Goal: Task Accomplishment & Management: Manage account settings

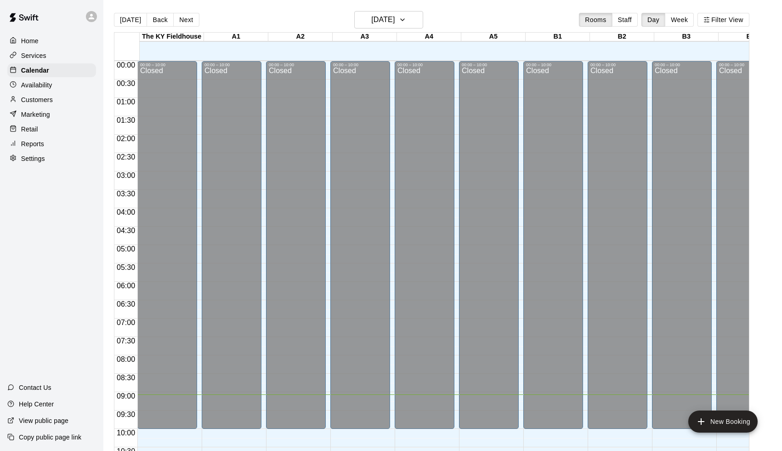
scroll to position [409, 0]
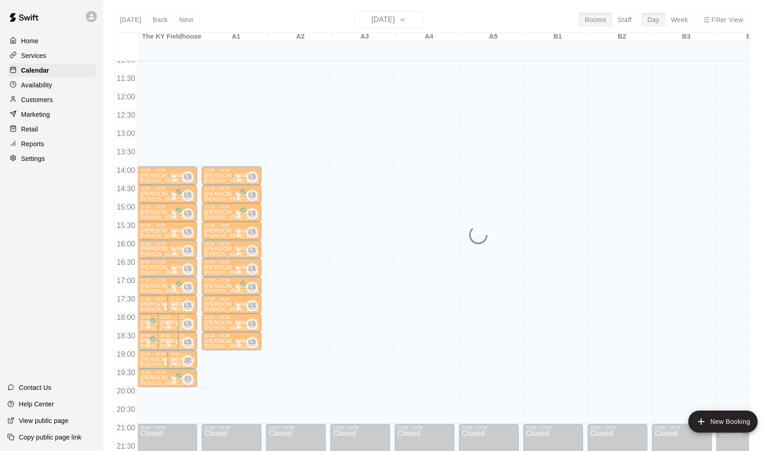
click at [220, 3] on main "[DATE] Back [DATE][DATE] Rooms Staff Day Week Filter View [GEOGRAPHIC_DATA] 11 …" at bounding box center [442, 232] width 678 height 465
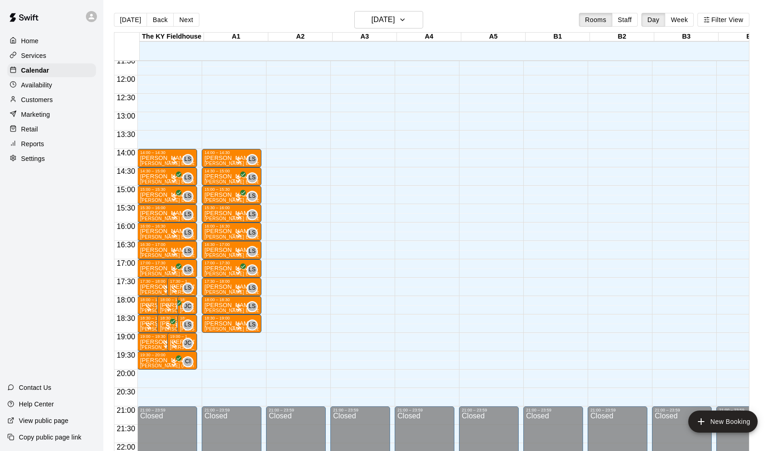
scroll to position [428, 0]
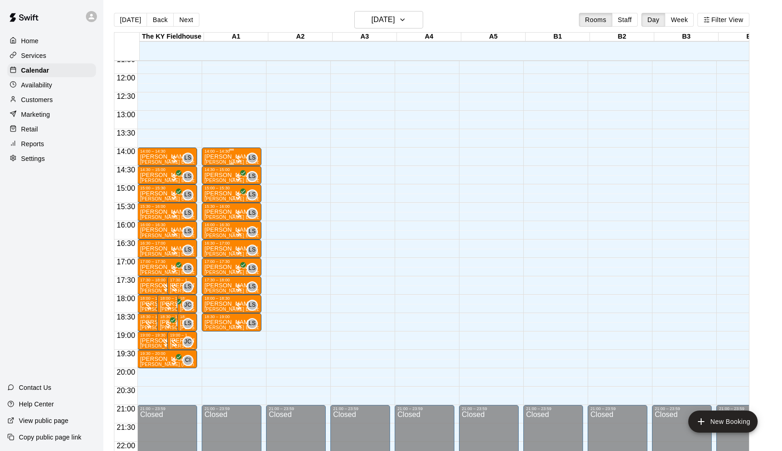
click at [242, 155] on div at bounding box center [238, 158] width 9 height 9
click at [246, 187] on img "edit" at bounding box center [245, 185] width 11 height 11
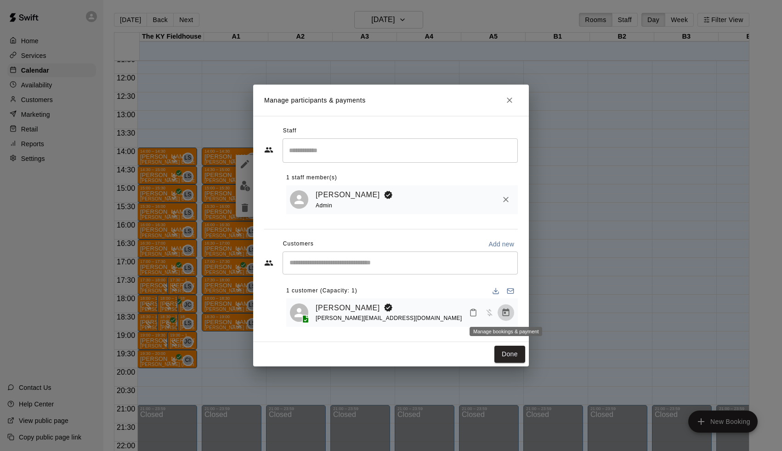
click at [510, 309] on button "Manage bookings & payment" at bounding box center [505, 312] width 17 height 17
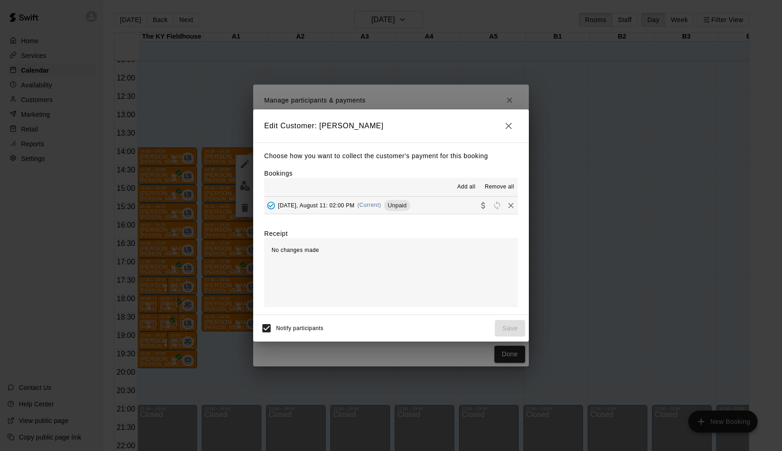
click at [383, 208] on div "Monday, August 11: 02:00 PM (Current) Unpaid" at bounding box center [337, 205] width 146 height 14
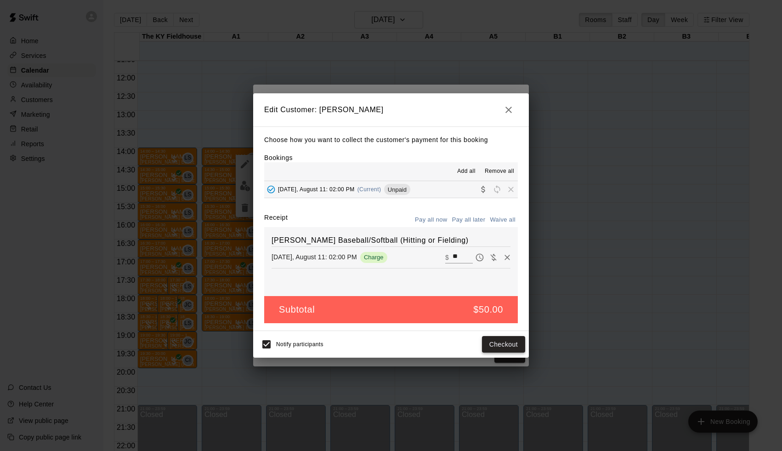
click at [490, 340] on button "Checkout" at bounding box center [503, 344] width 43 height 17
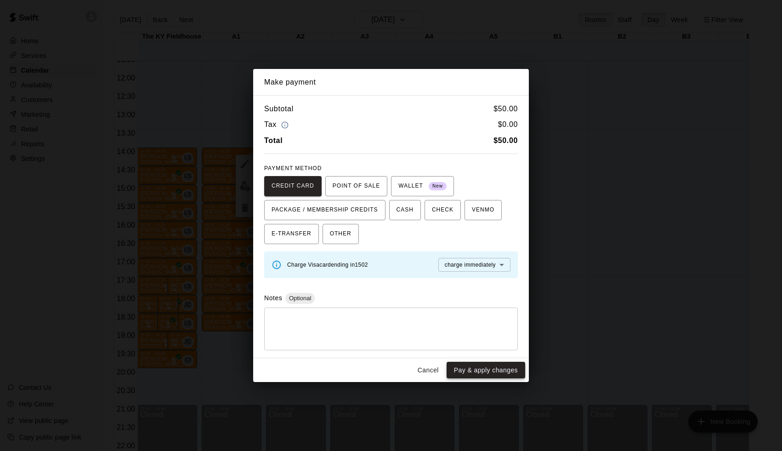
click at [496, 364] on button "Pay & apply changes" at bounding box center [485, 369] width 79 height 17
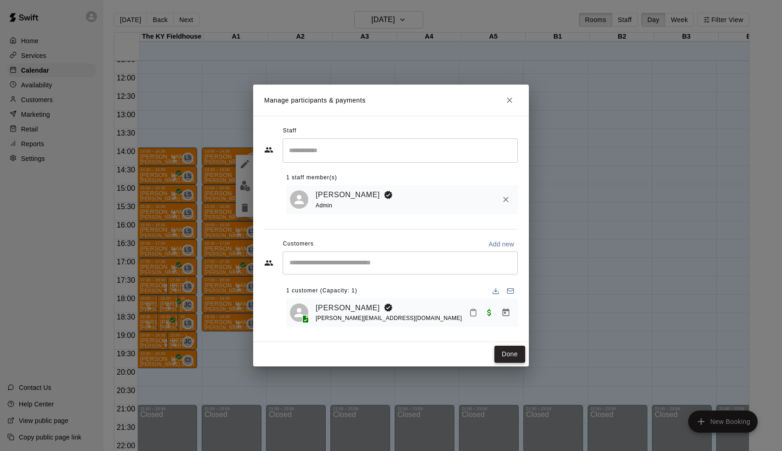
click at [512, 353] on button "Done" at bounding box center [509, 353] width 31 height 17
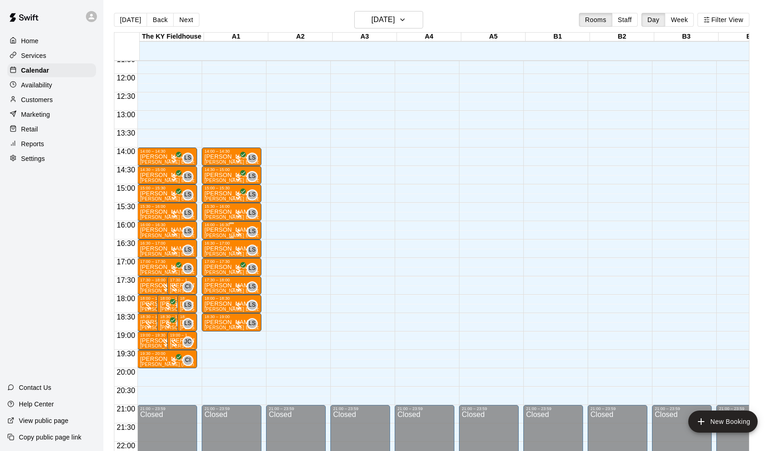
click at [242, 231] on div at bounding box center [238, 232] width 9 height 9
click at [243, 262] on img "edit" at bounding box center [245, 259] width 11 height 11
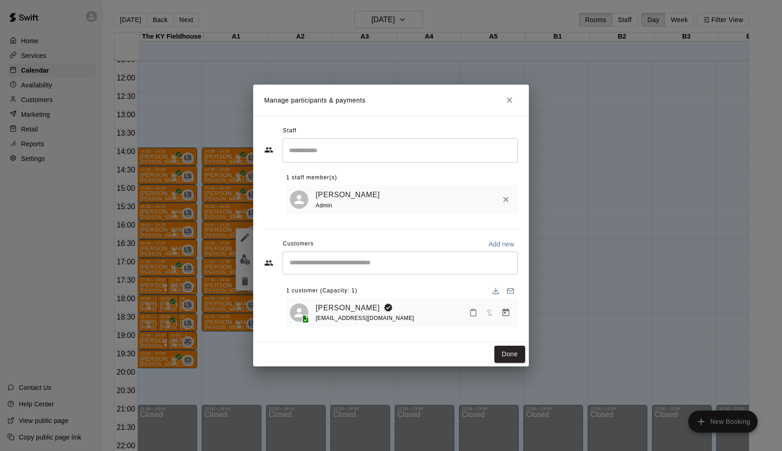
click at [506, 311] on icon "Manage bookings & payment" at bounding box center [505, 312] width 9 height 9
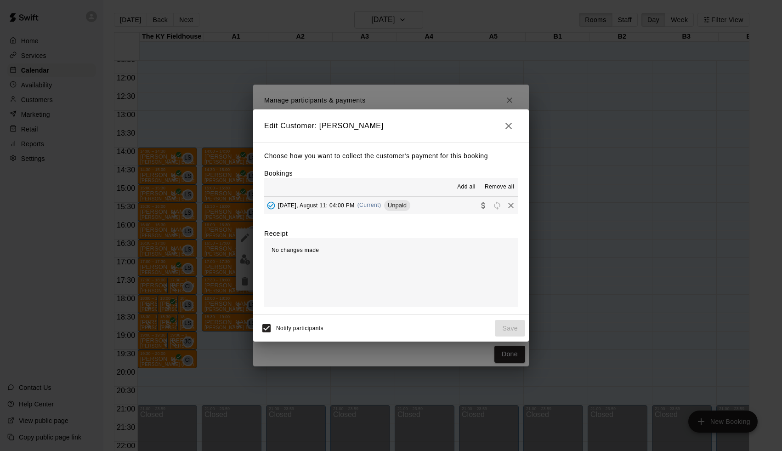
click at [427, 204] on button "Monday, August 11: 04:00 PM (Current) Unpaid" at bounding box center [390, 205] width 253 height 17
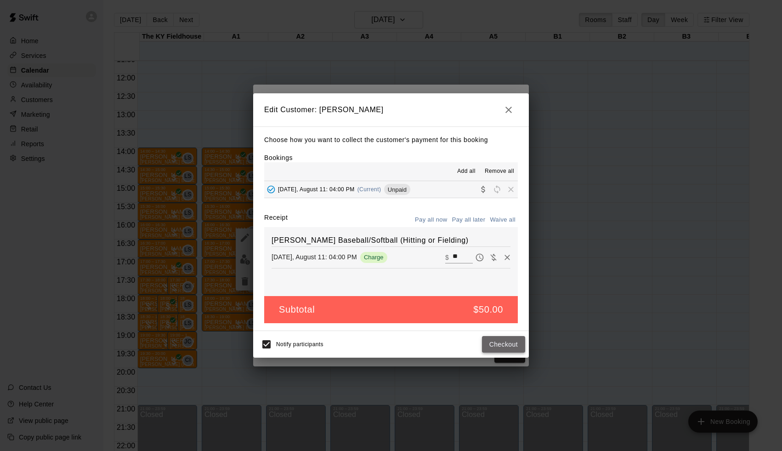
click at [498, 341] on button "Checkout" at bounding box center [503, 344] width 43 height 17
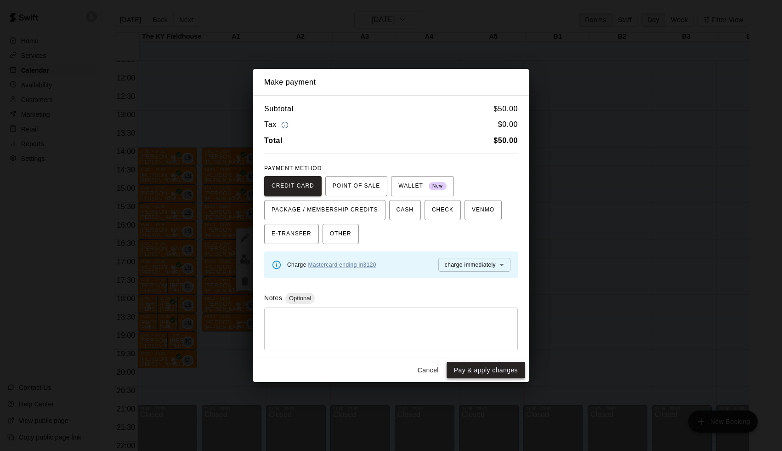
click at [490, 371] on button "Pay & apply changes" at bounding box center [485, 369] width 79 height 17
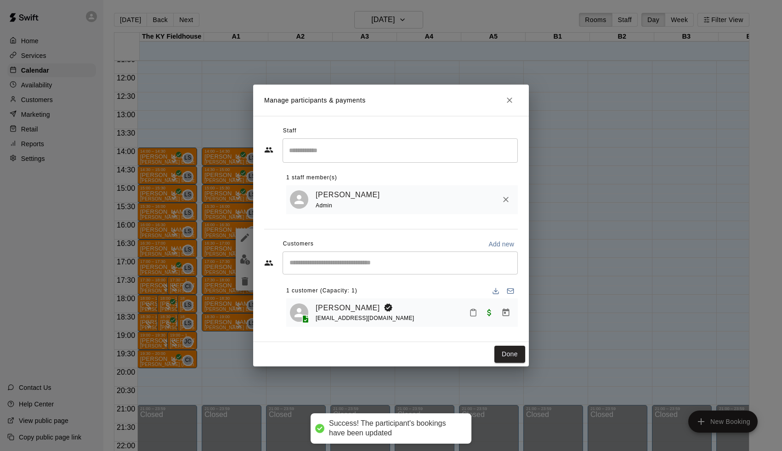
click at [557, 368] on div "Manage participants & payments Staff ​ 1 staff member(s) Leo Seminati Admin Cus…" at bounding box center [391, 225] width 782 height 451
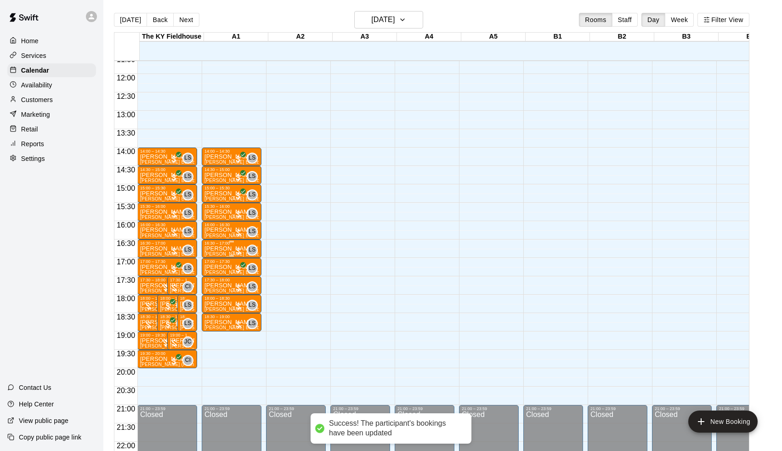
click at [242, 250] on div at bounding box center [238, 250] width 9 height 9
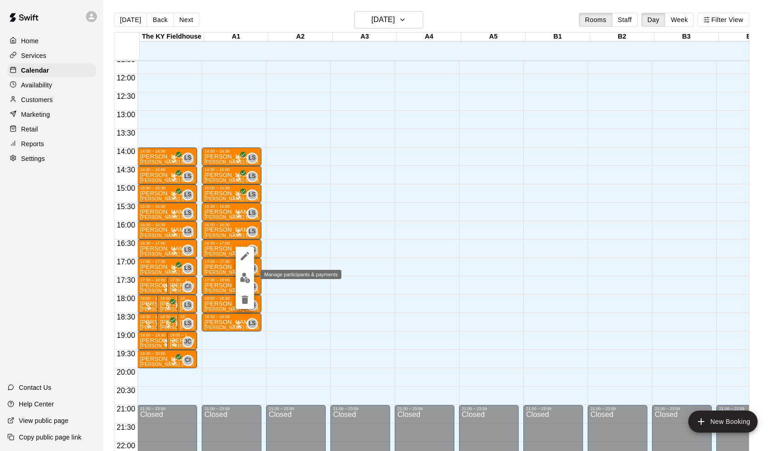
click at [244, 276] on img "edit" at bounding box center [245, 277] width 11 height 11
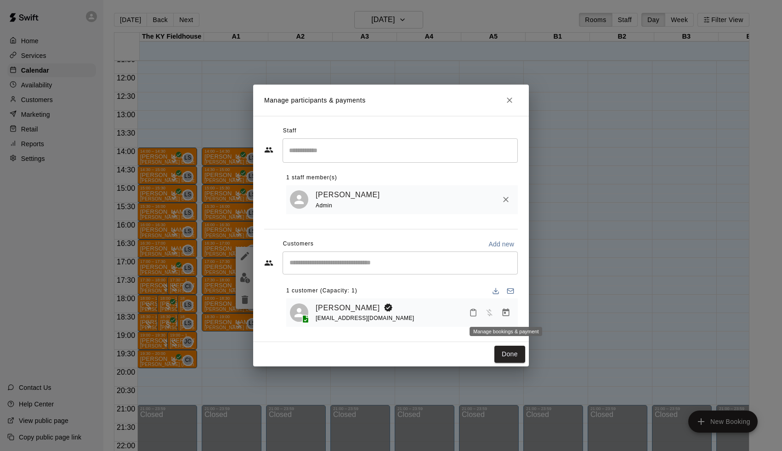
click at [512, 310] on button "Manage bookings & payment" at bounding box center [505, 312] width 17 height 17
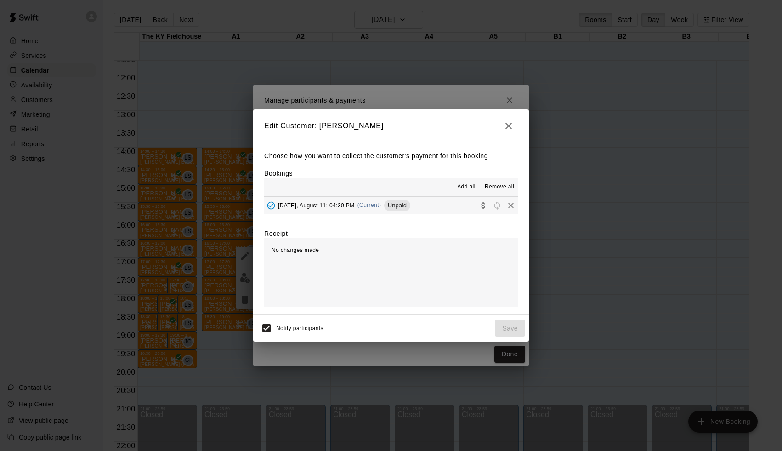
click at [372, 205] on span "(Current)" at bounding box center [369, 205] width 24 height 6
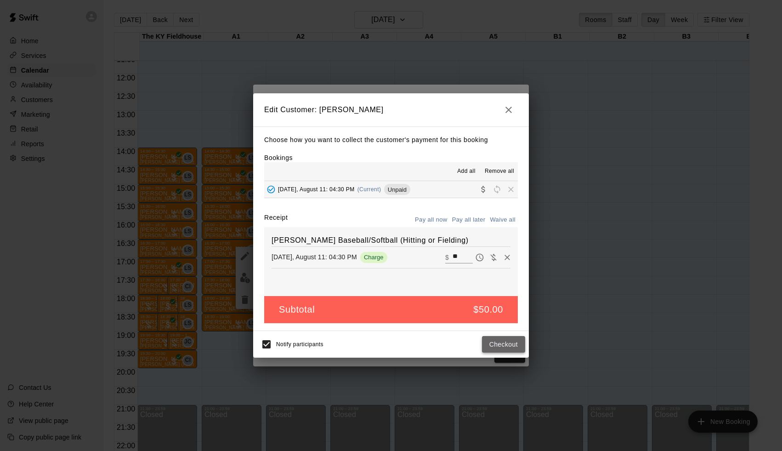
click at [515, 343] on button "Checkout" at bounding box center [503, 344] width 43 height 17
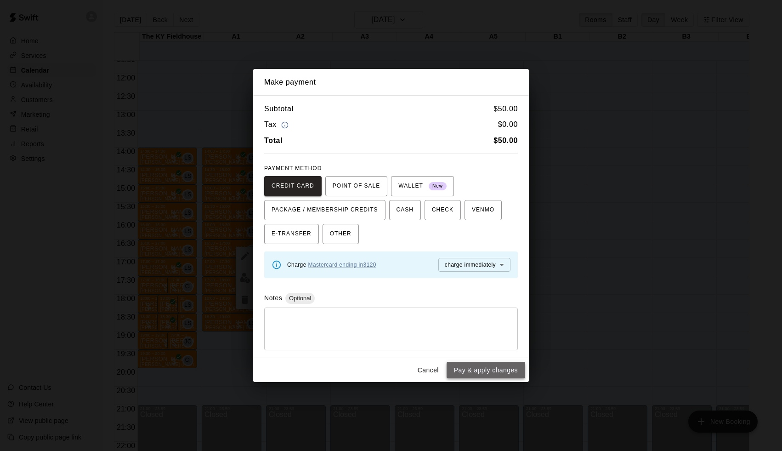
click at [507, 366] on button "Pay & apply changes" at bounding box center [485, 369] width 79 height 17
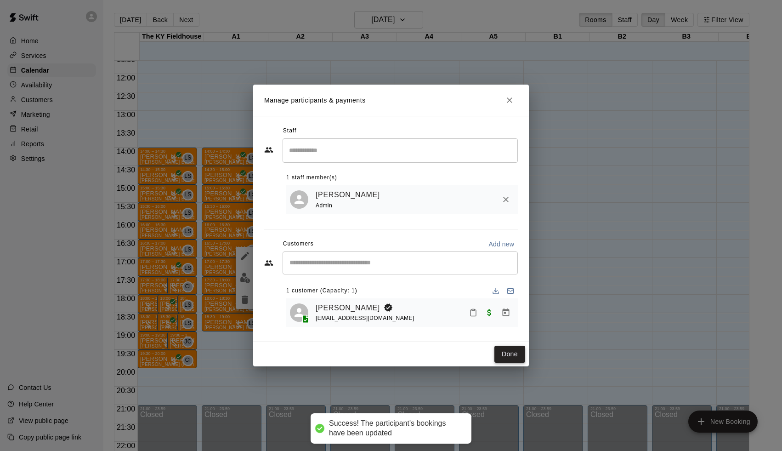
click at [514, 352] on button "Done" at bounding box center [509, 353] width 31 height 17
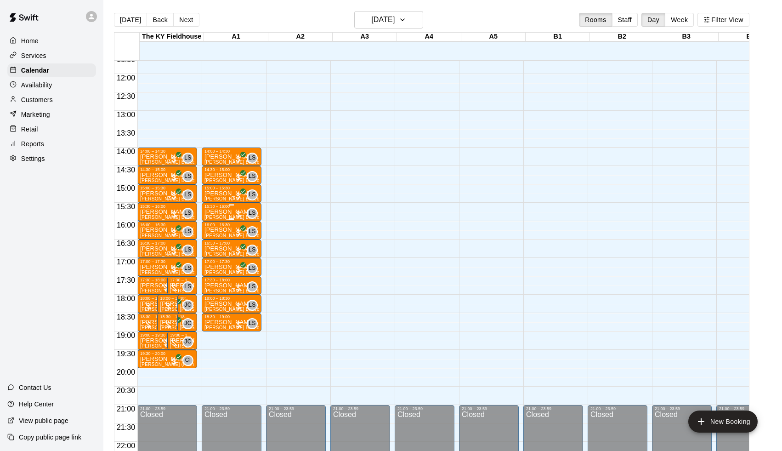
click at [237, 207] on div "15:30 – 16:00" at bounding box center [231, 206] width 54 height 5
click at [214, 228] on button "edit" at bounding box center [215, 235] width 18 height 18
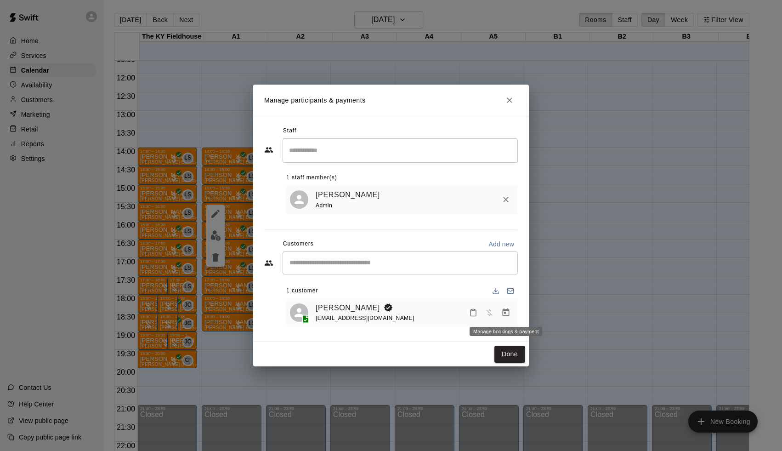
click at [505, 312] on icon "Manage bookings & payment" at bounding box center [505, 312] width 7 height 8
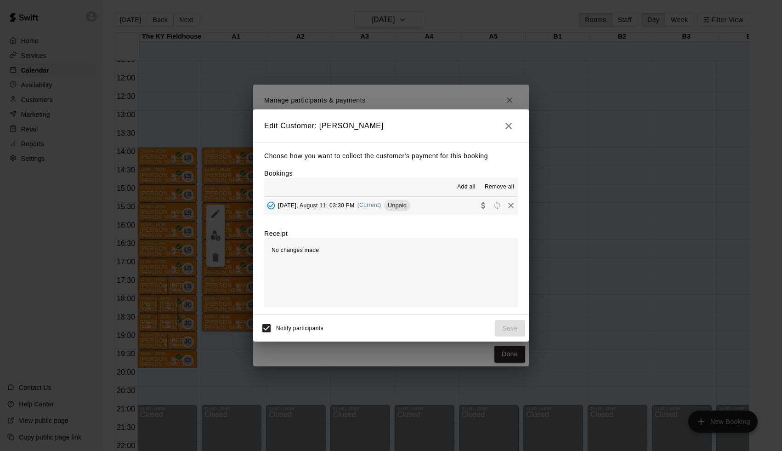
click at [392, 205] on span "Unpaid" at bounding box center [397, 205] width 26 height 7
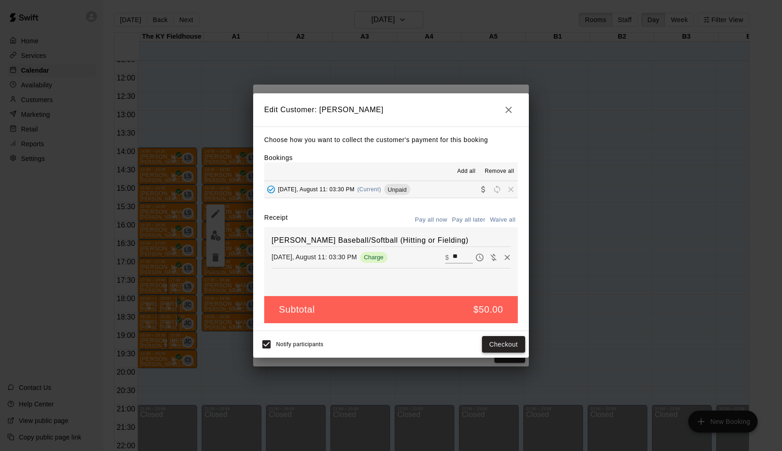
click at [505, 343] on button "Checkout" at bounding box center [503, 344] width 43 height 17
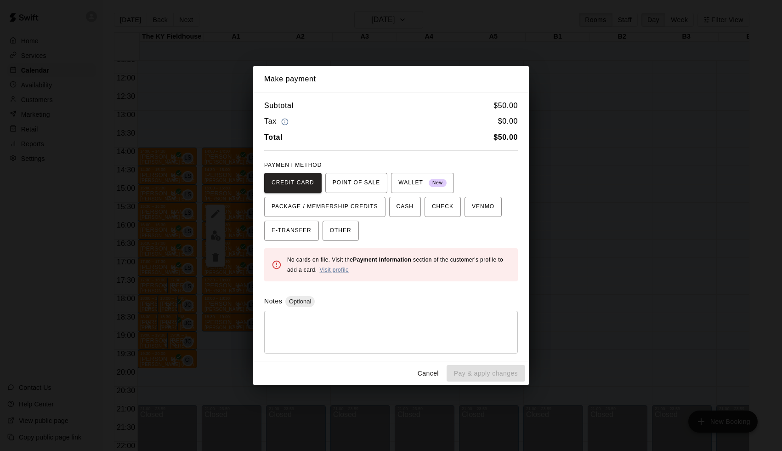
click at [572, 327] on div "Make payment Subtotal $ 50.00 Tax $ 0.00 Total $ 50.00 PAYMENT METHOD CREDIT CA…" at bounding box center [391, 225] width 782 height 451
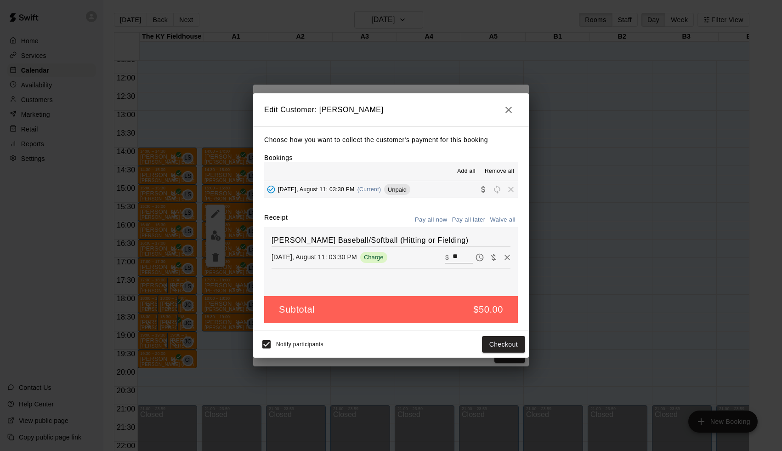
click at [572, 327] on div "Make payment Subtotal $ 50.00 Tax $ 0.00 Total $ 50.00 PAYMENT METHOD CREDIT CA…" at bounding box center [391, 225] width 782 height 451
click at [571, 327] on div "Edit Customer: Megan Spillman Choose how you want to collect the customer's pay…" at bounding box center [391, 225] width 782 height 451
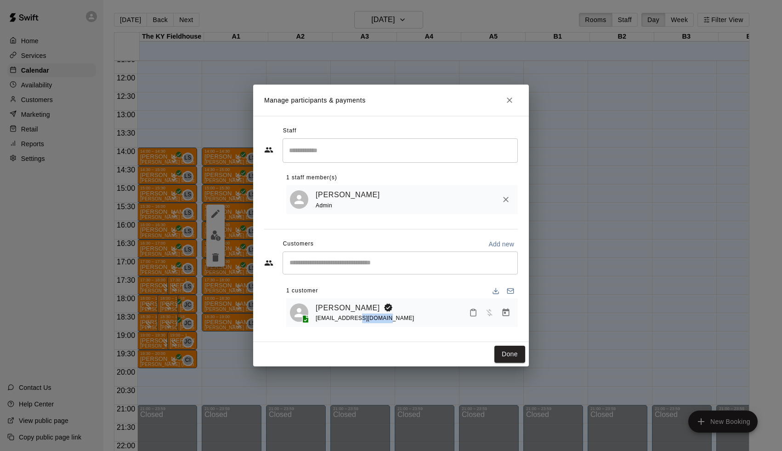
click at [571, 327] on div "Manage participants & payments Staff ​ 1 staff member(s) Leo Seminati Admin Cus…" at bounding box center [391, 225] width 782 height 451
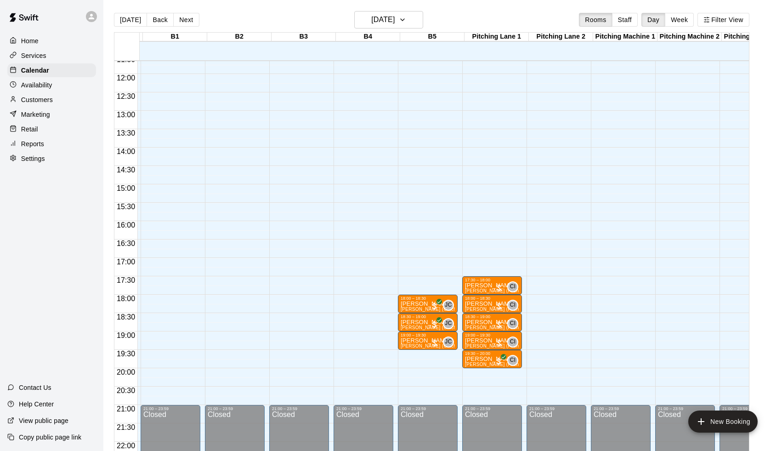
scroll to position [429, 383]
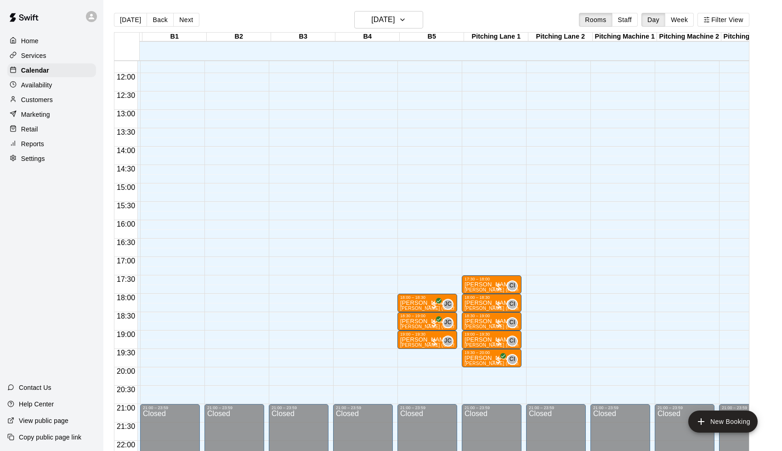
click at [557, 295] on div "00:00 – 10:00 Closed 21:00 – 23:59 Closed" at bounding box center [556, 73] width 60 height 882
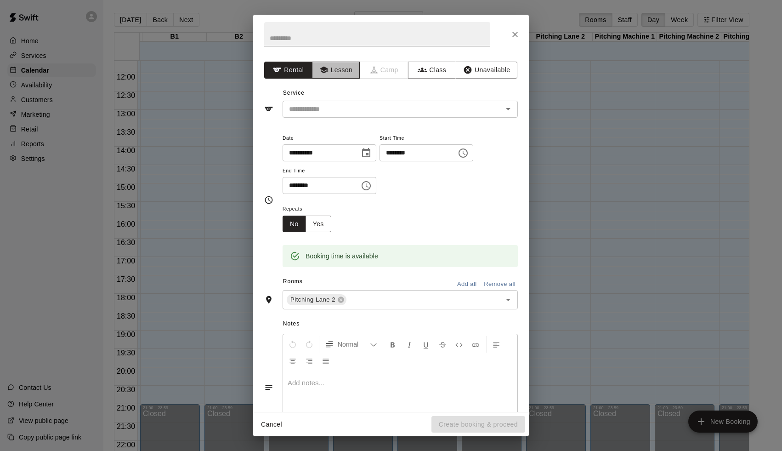
click at [327, 72] on icon "button" at bounding box center [323, 69] width 9 height 9
click at [318, 103] on input "text" at bounding box center [386, 108] width 203 height 11
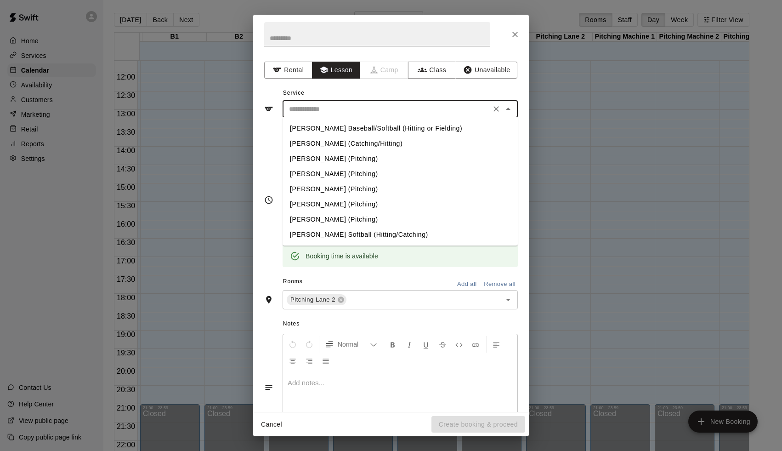
click at [325, 173] on li "Andy Dietz (Pitching)" at bounding box center [399, 173] width 235 height 15
type input "**********"
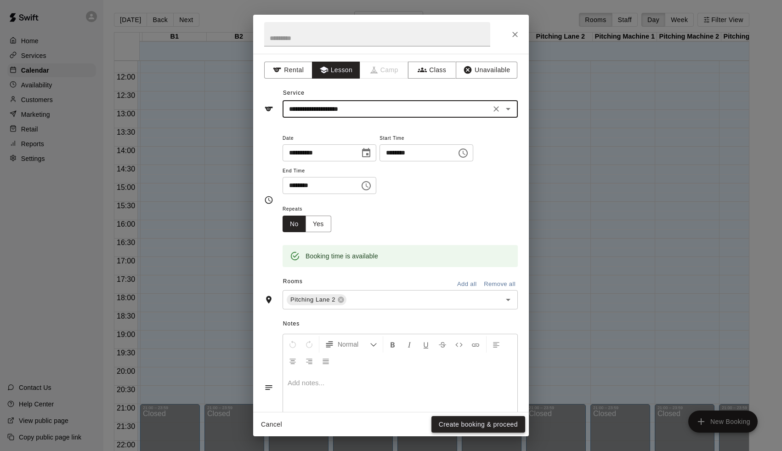
click at [496, 424] on button "Create booking & proceed" at bounding box center [478, 424] width 94 height 17
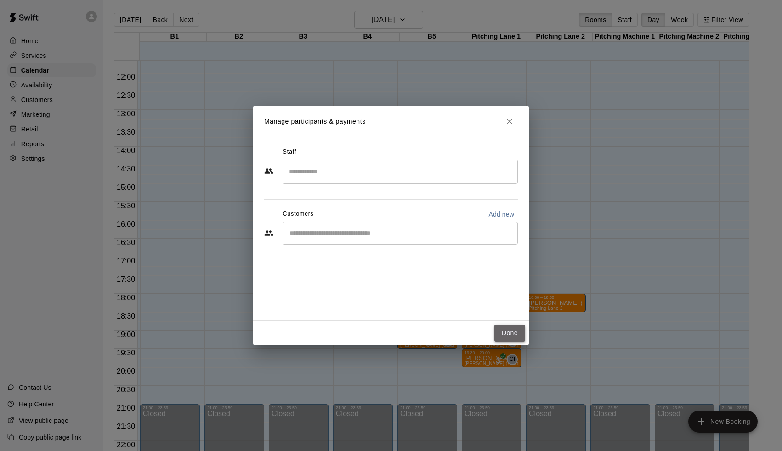
click at [514, 329] on button "Done" at bounding box center [509, 332] width 31 height 17
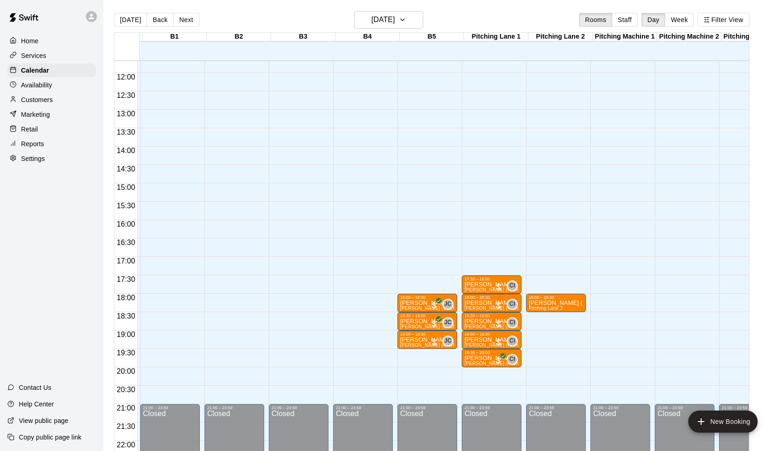
click at [563, 313] on div "00:00 – 10:00 Closed 18:00 – 18:30 Andy Dietz (Pitching) Pitching Lane 2 21:00 …" at bounding box center [556, 73] width 60 height 882
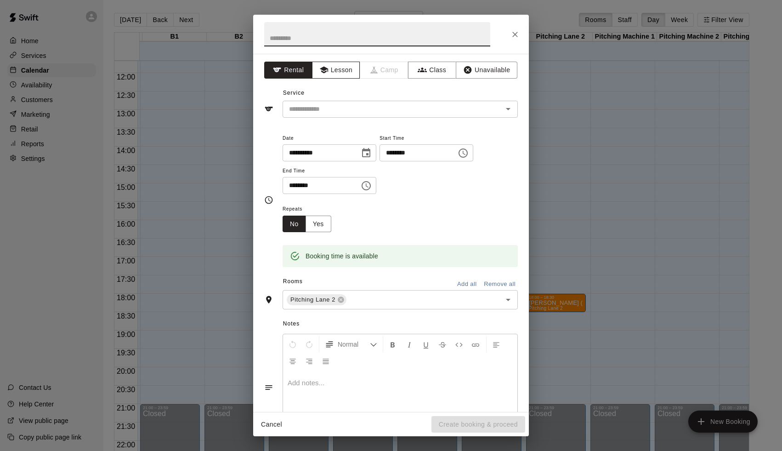
click at [342, 67] on button "Lesson" at bounding box center [336, 70] width 48 height 17
click at [344, 113] on input "text" at bounding box center [386, 108] width 203 height 11
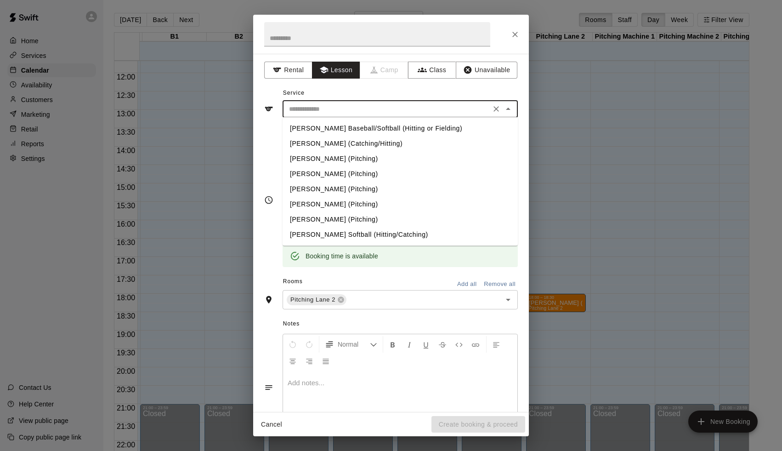
click at [327, 171] on li "Andy Dietz (Pitching)" at bounding box center [399, 173] width 235 height 15
type input "**********"
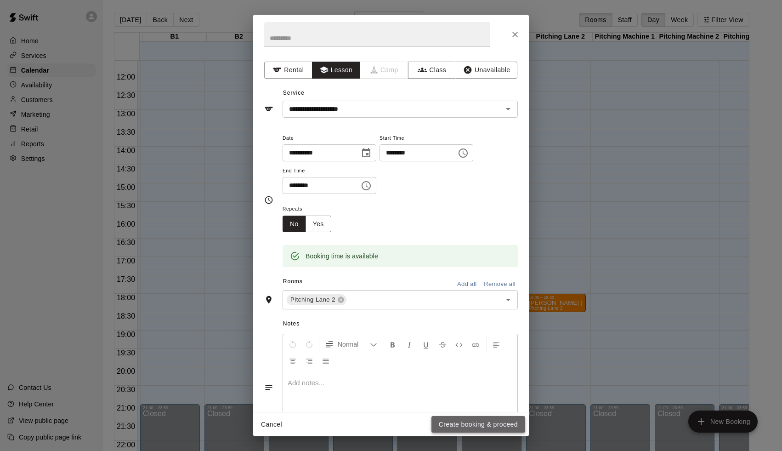
click at [507, 430] on button "Create booking & proceed" at bounding box center [478, 424] width 94 height 17
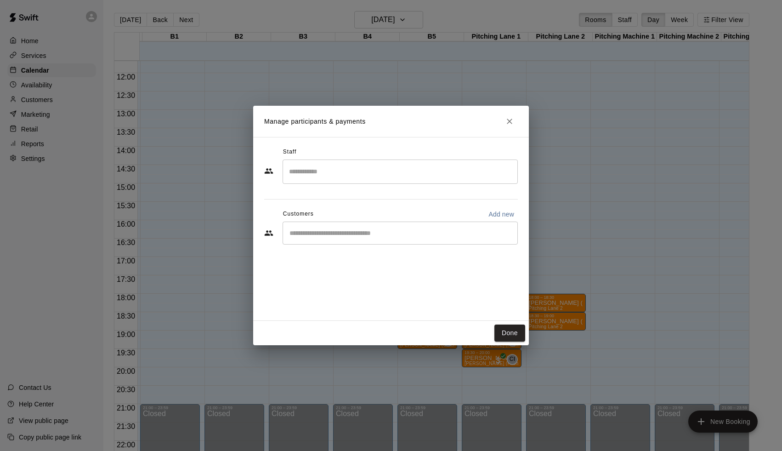
click at [512, 342] on div "Done" at bounding box center [391, 333] width 276 height 24
click at [511, 329] on button "Done" at bounding box center [509, 332] width 31 height 17
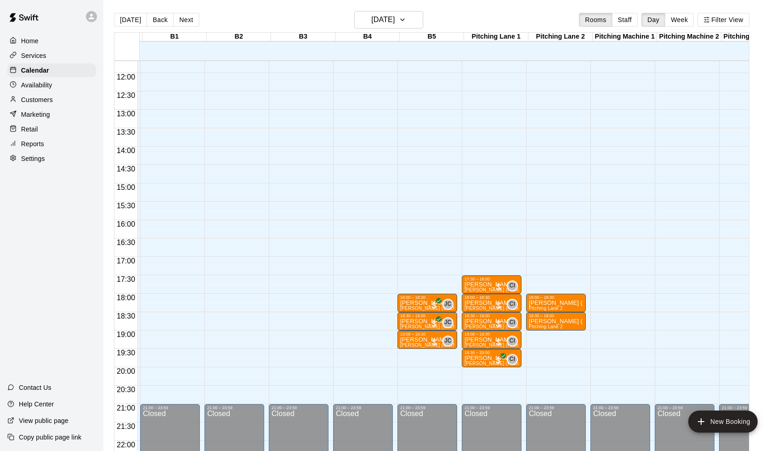
click at [548, 332] on div "00:00 – 10:00 Closed 18:00 – 18:30 Andy Dietz (Pitching) Pitching Lane 2 18:30 …" at bounding box center [556, 73] width 60 height 882
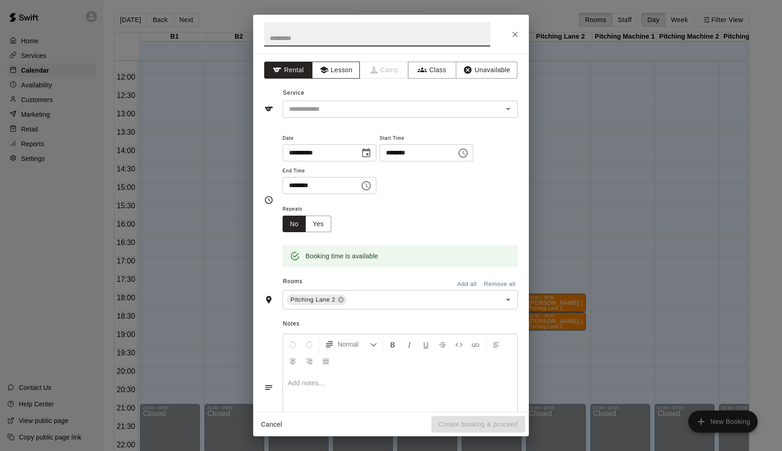
click at [346, 75] on button "Lesson" at bounding box center [336, 70] width 48 height 17
click at [339, 107] on input "text" at bounding box center [386, 108] width 203 height 11
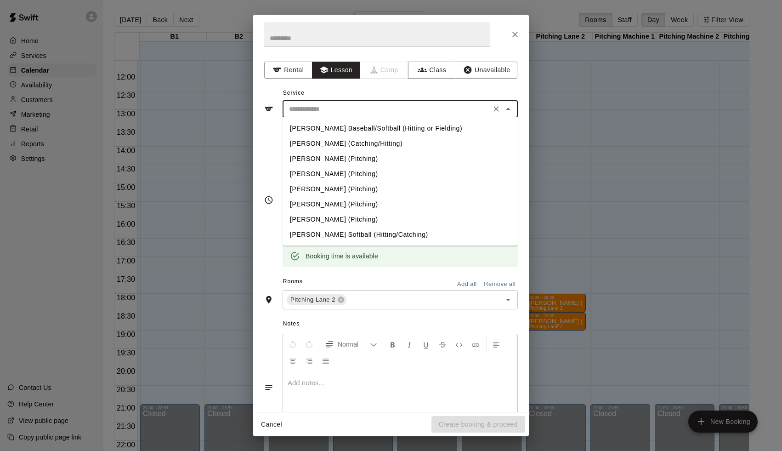
click at [333, 168] on li "Andy Dietz (Pitching)" at bounding box center [399, 173] width 235 height 15
type input "**********"
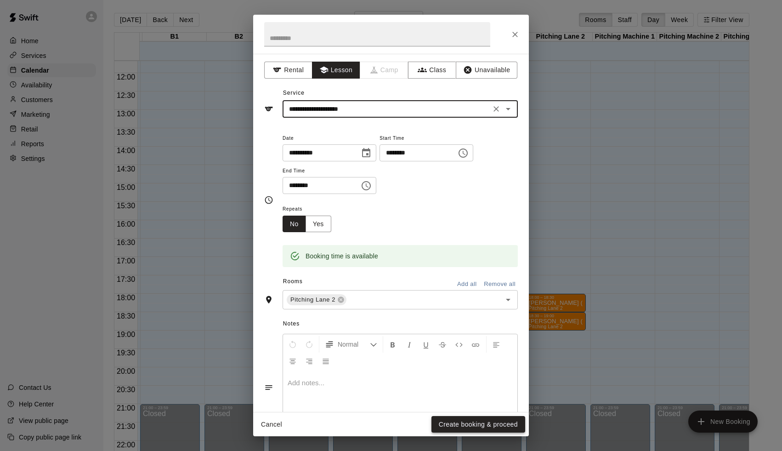
click at [454, 425] on button "Create booking & proceed" at bounding box center [478, 424] width 94 height 17
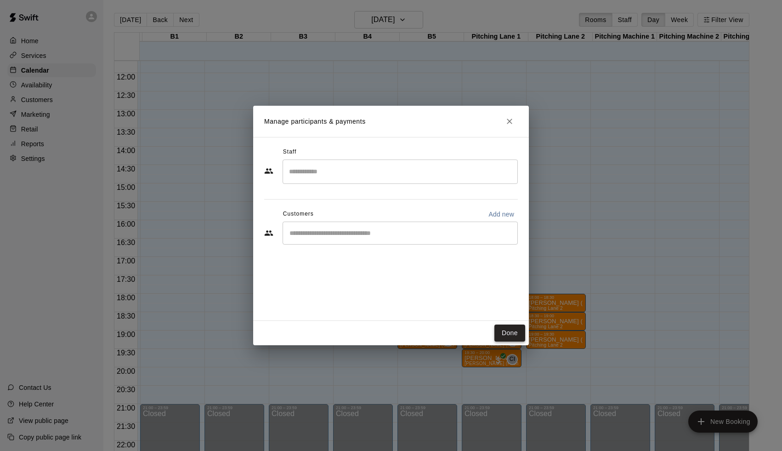
click at [514, 334] on button "Done" at bounding box center [509, 332] width 31 height 17
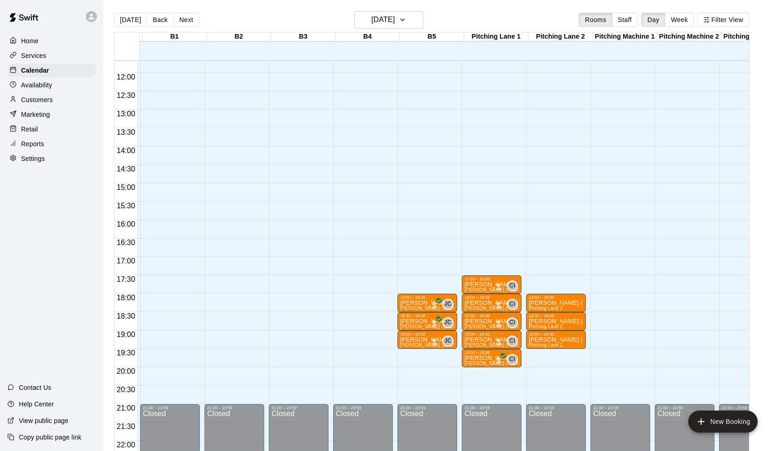
click at [552, 350] on div "00:00 – 10:00 Closed 18:00 – 18:30 Andy Dietz (Pitching) Pitching Lane 2 18:30 …" at bounding box center [556, 73] width 60 height 882
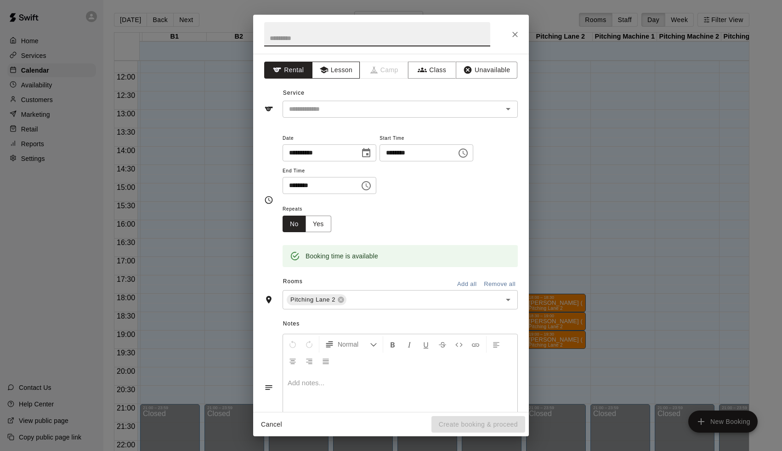
click at [336, 73] on button "Lesson" at bounding box center [336, 70] width 48 height 17
click at [330, 101] on div "​" at bounding box center [399, 109] width 235 height 17
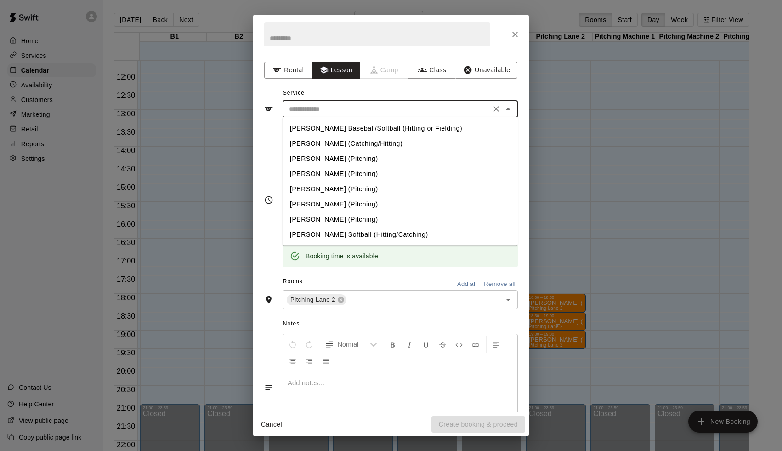
click at [321, 172] on li "Andy Dietz (Pitching)" at bounding box center [399, 173] width 235 height 15
type input "**********"
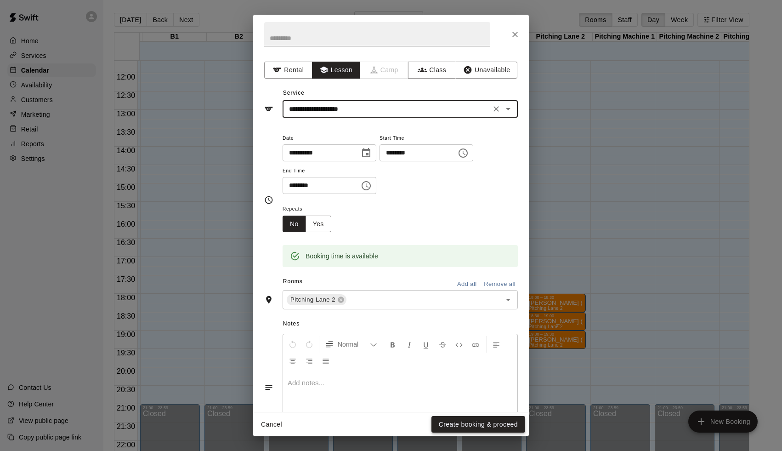
click at [496, 423] on button "Create booking & proceed" at bounding box center [478, 424] width 94 height 17
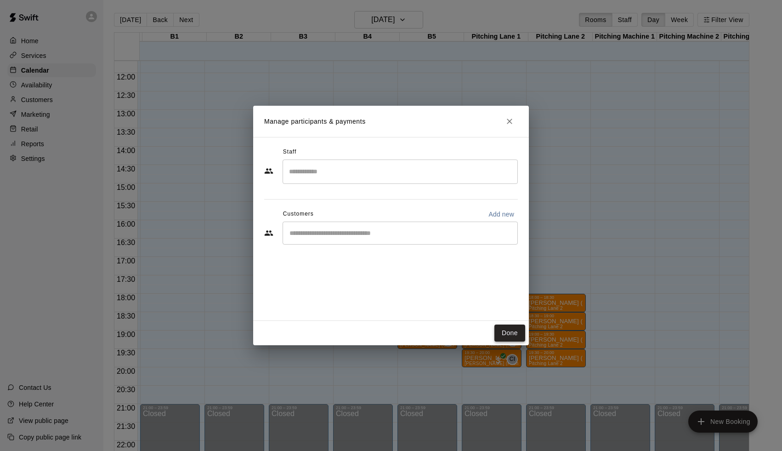
click at [513, 329] on button "Done" at bounding box center [509, 332] width 31 height 17
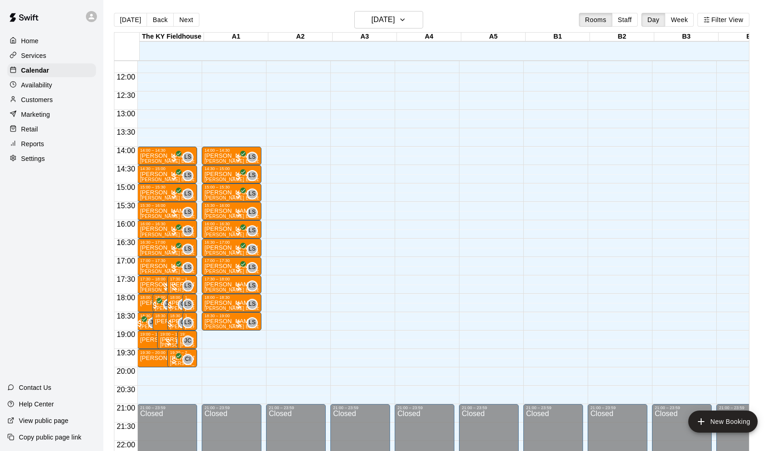
scroll to position [429, 0]
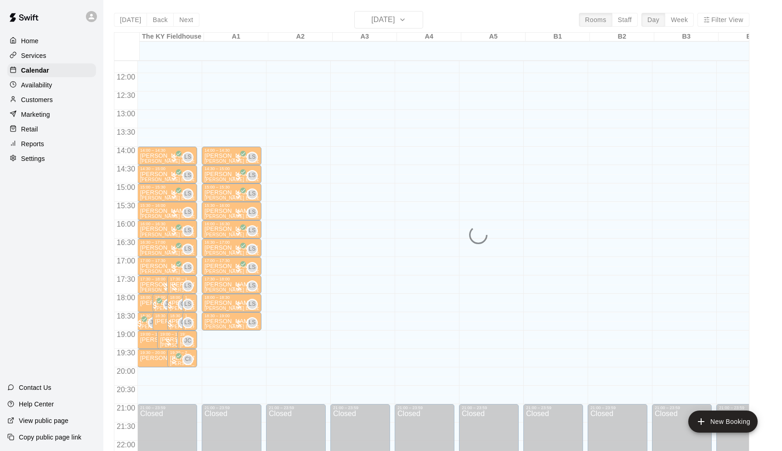
click at [46, 55] on div "Services" at bounding box center [51, 56] width 89 height 14
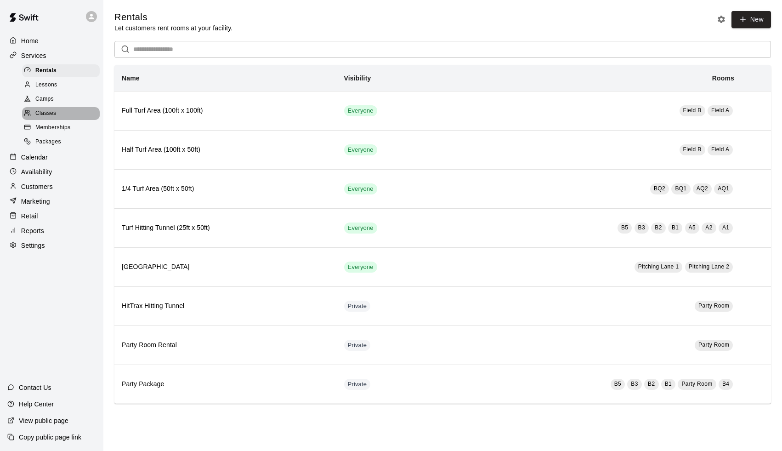
click at [49, 113] on span "Classes" at bounding box center [45, 113] width 21 height 9
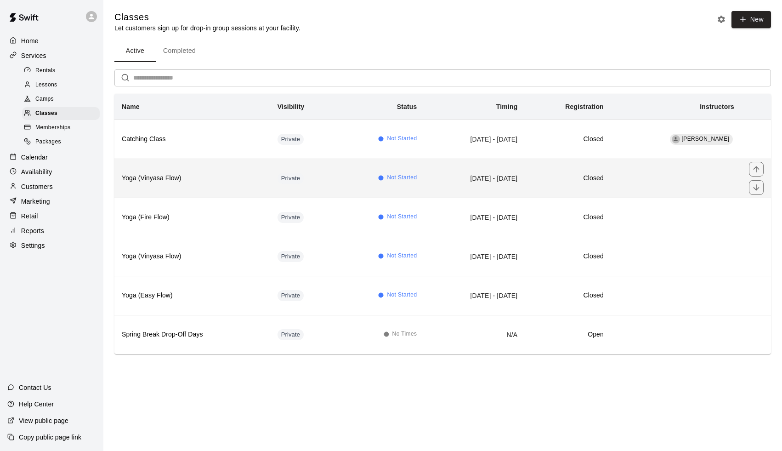
click at [248, 176] on h6 "Yoga (Vinyasa Flow)" at bounding box center [192, 178] width 141 height 10
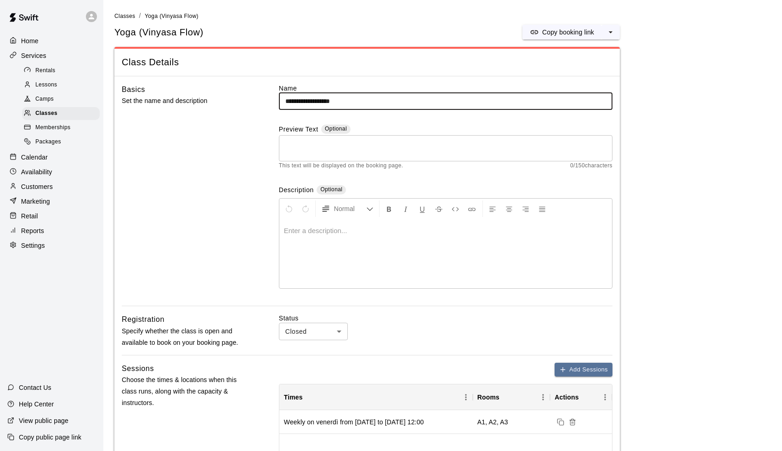
click at [315, 231] on p at bounding box center [445, 230] width 323 height 9
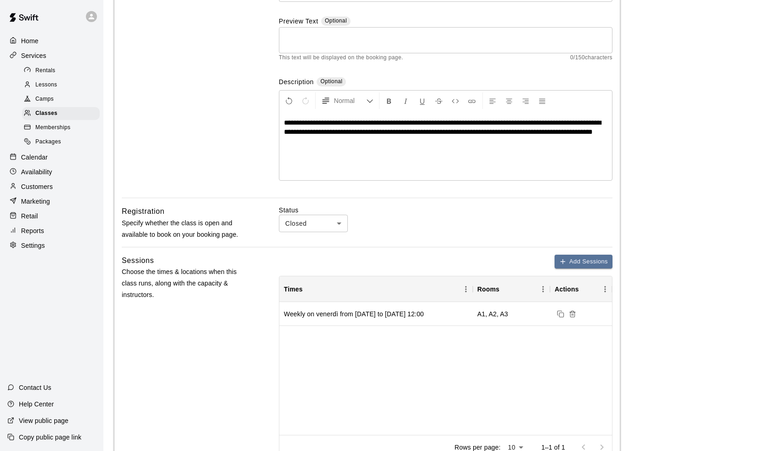
scroll to position [107, 0]
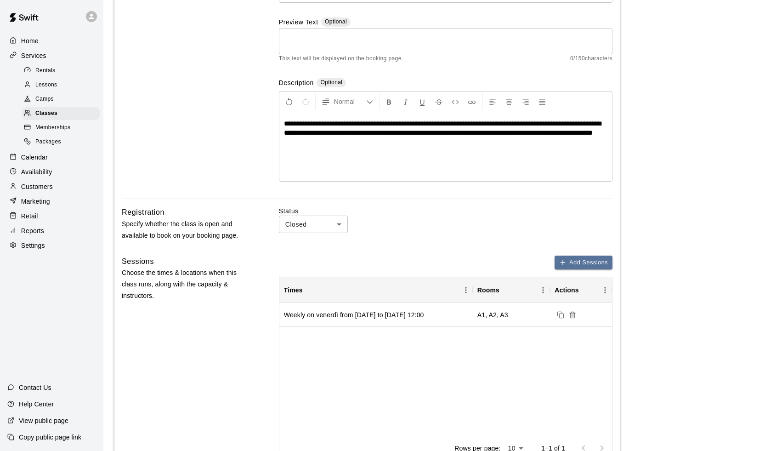
click at [317, 223] on body "**********" at bounding box center [391, 371] width 782 height 957
click at [308, 259] on li "Open" at bounding box center [313, 257] width 69 height 15
type input "****"
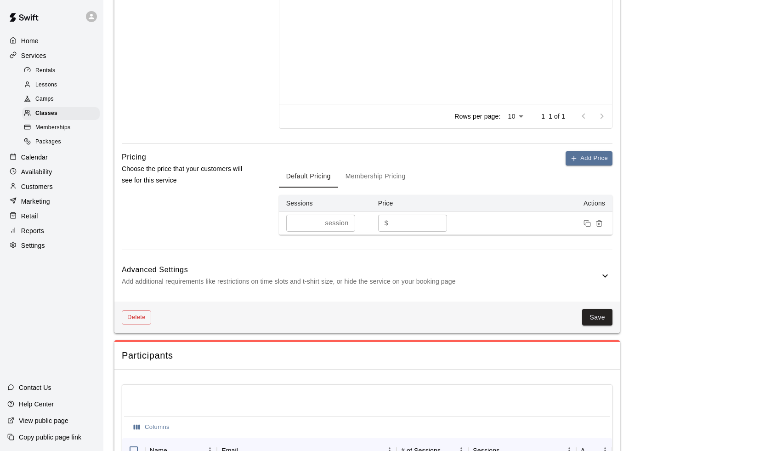
scroll to position [449, 0]
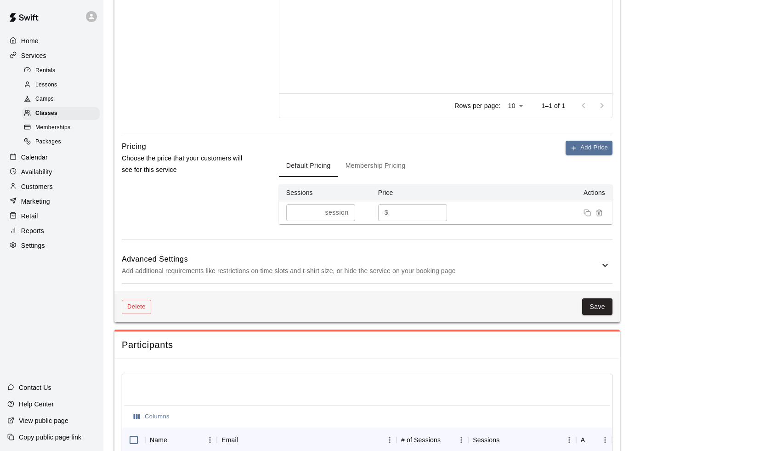
click at [598, 265] on p "Add additional requirements like restrictions on time slots and t-shirt size, o…" at bounding box center [361, 270] width 478 height 11
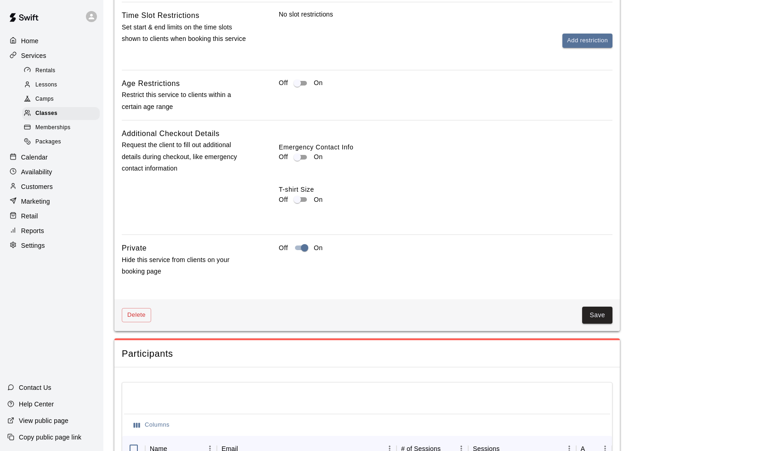
scroll to position [855, 0]
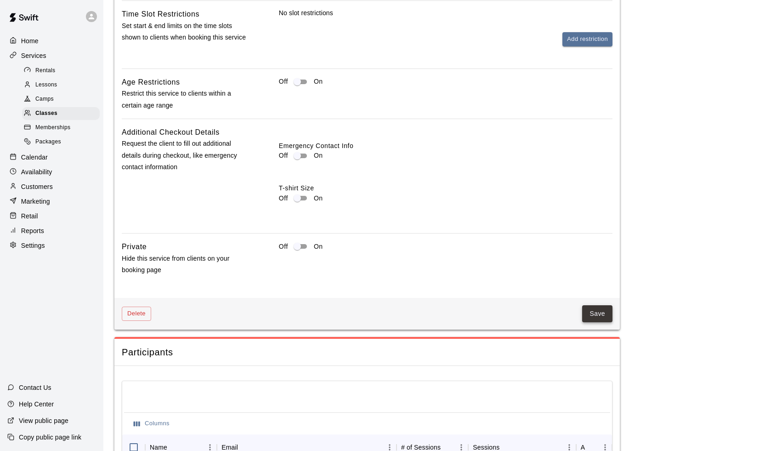
click at [604, 305] on button "Save" at bounding box center [597, 313] width 30 height 17
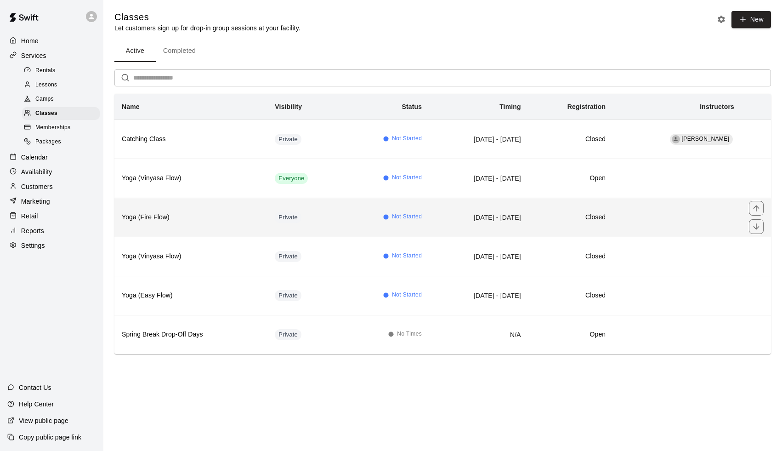
click at [352, 222] on td "Not Started" at bounding box center [386, 216] width 85 height 39
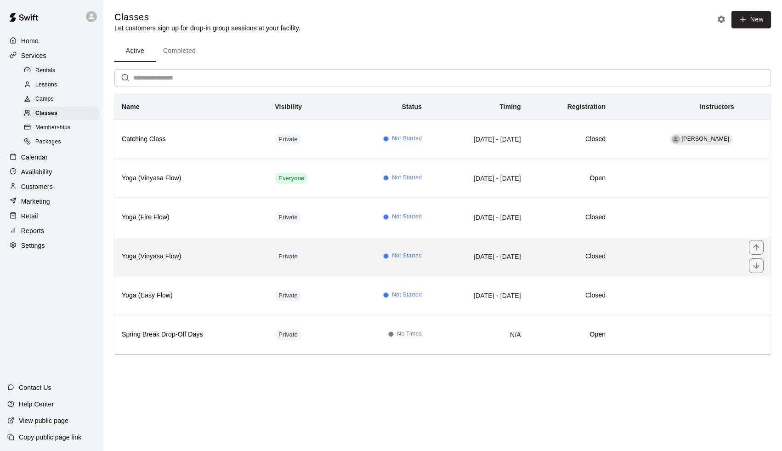
click at [312, 249] on td "Private" at bounding box center [305, 256] width 76 height 39
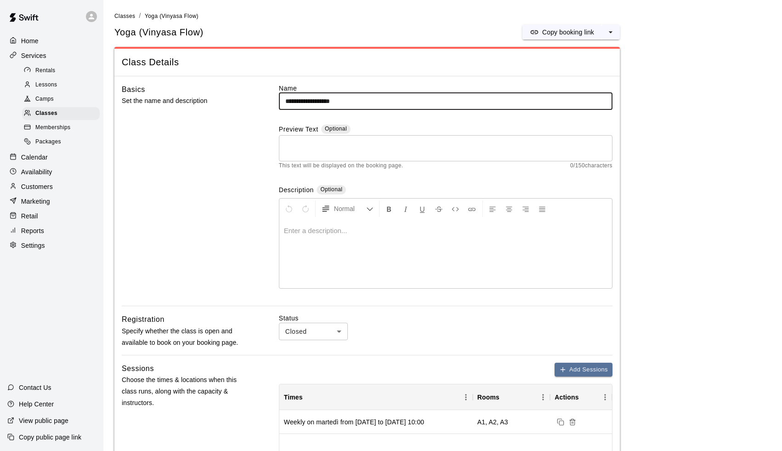
click at [326, 234] on div at bounding box center [445, 253] width 332 height 69
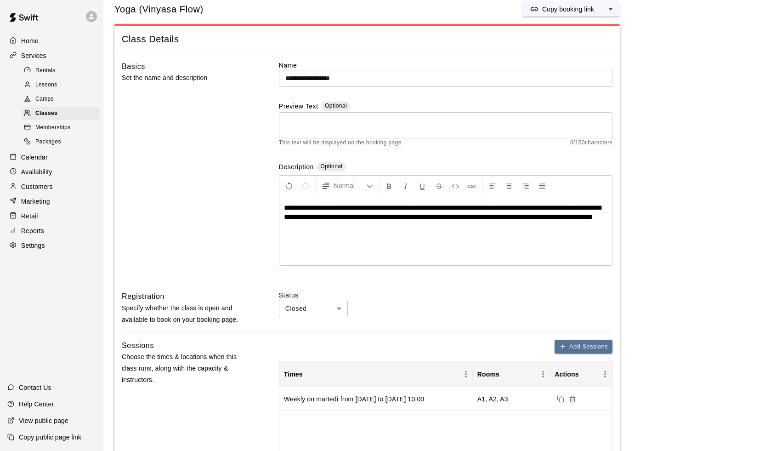
scroll to position [24, 0]
click at [327, 310] on body "**********" at bounding box center [391, 454] width 782 height 957
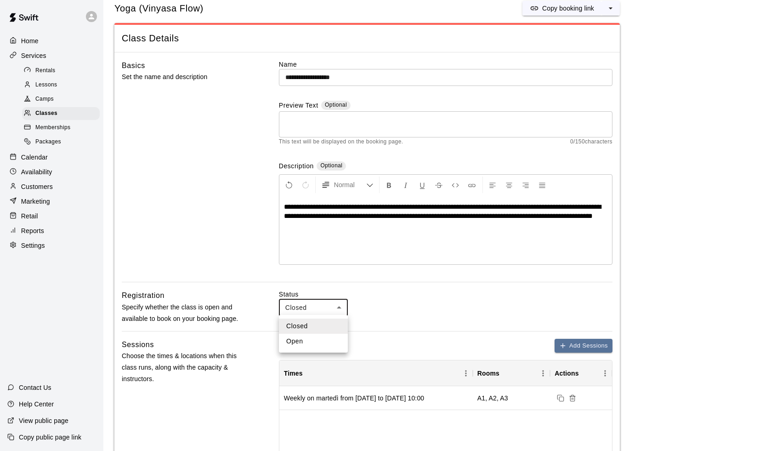
click at [319, 339] on li "Open" at bounding box center [313, 340] width 69 height 15
type input "****"
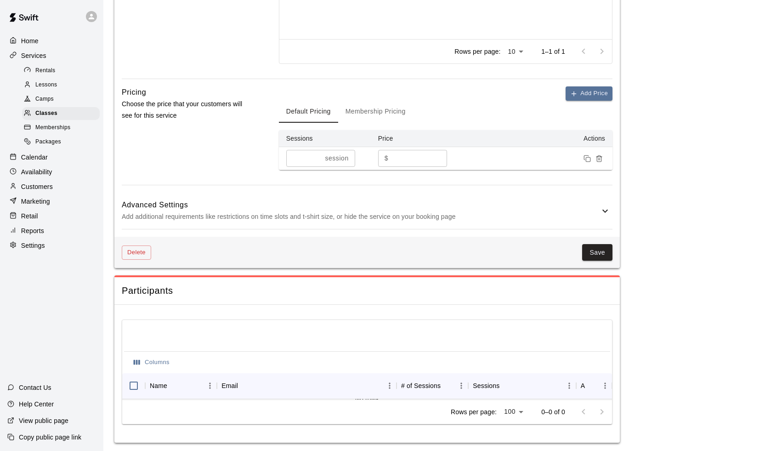
scroll to position [503, 0]
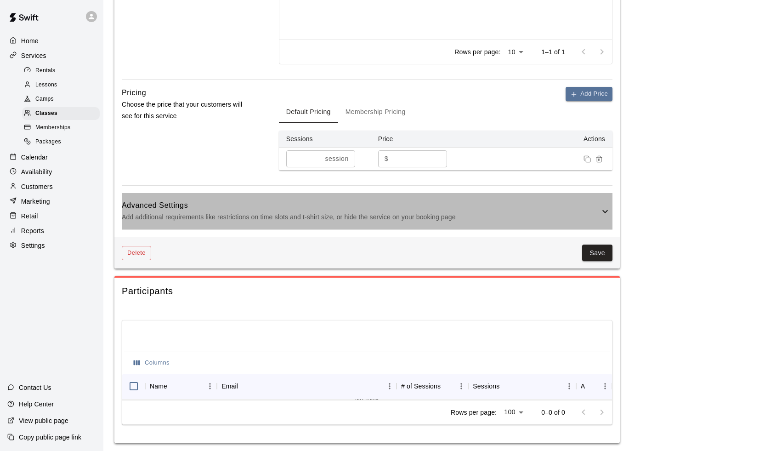
click at [601, 210] on icon at bounding box center [604, 211] width 11 height 11
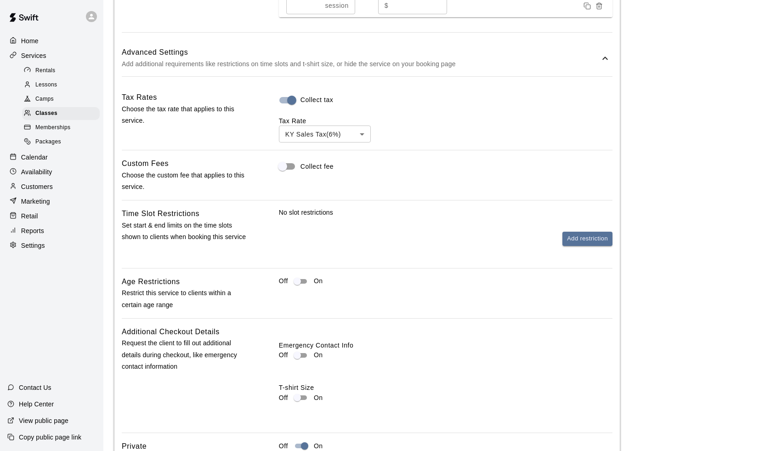
scroll to position [744, 0]
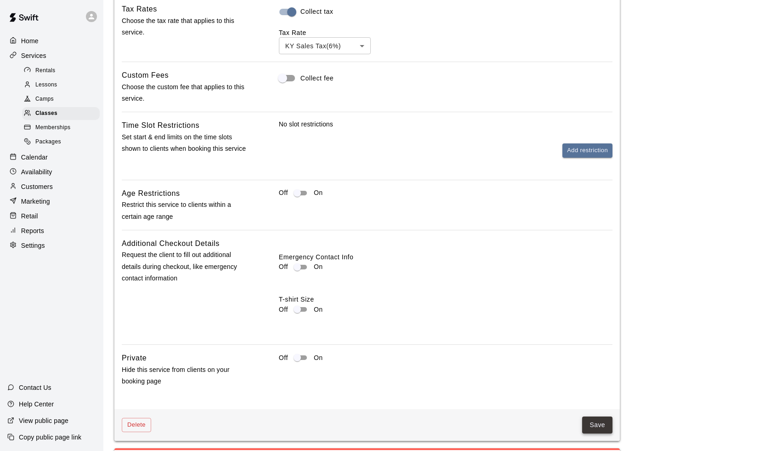
click at [604, 420] on button "Save" at bounding box center [597, 424] width 30 height 17
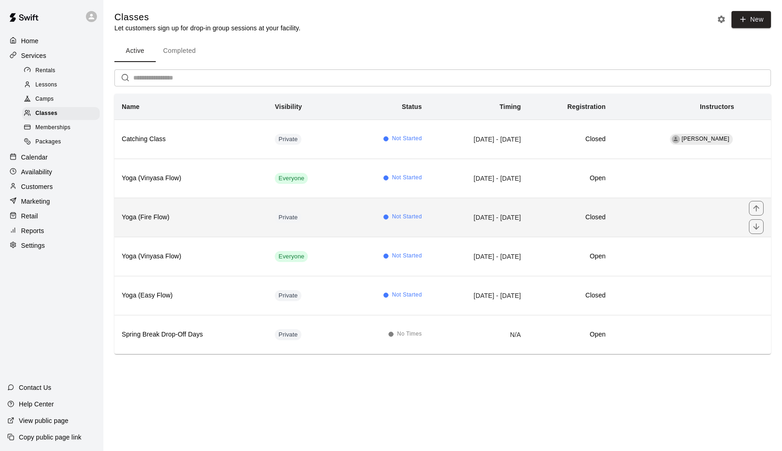
click at [383, 215] on circle "simple table" at bounding box center [385, 216] width 5 height 5
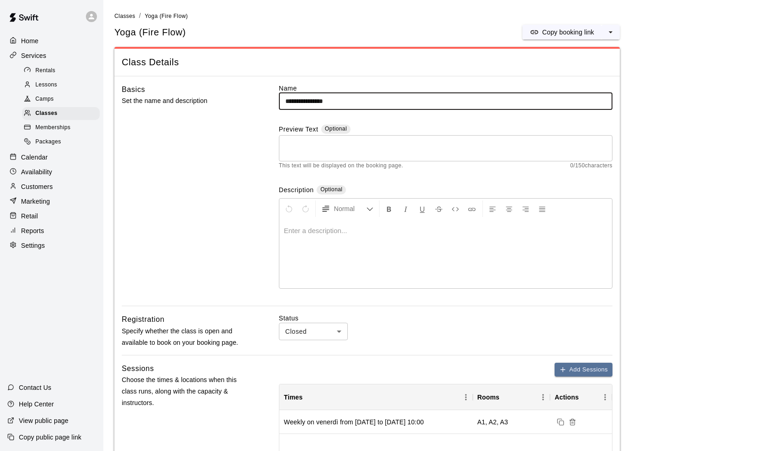
click at [316, 234] on div at bounding box center [445, 253] width 332 height 69
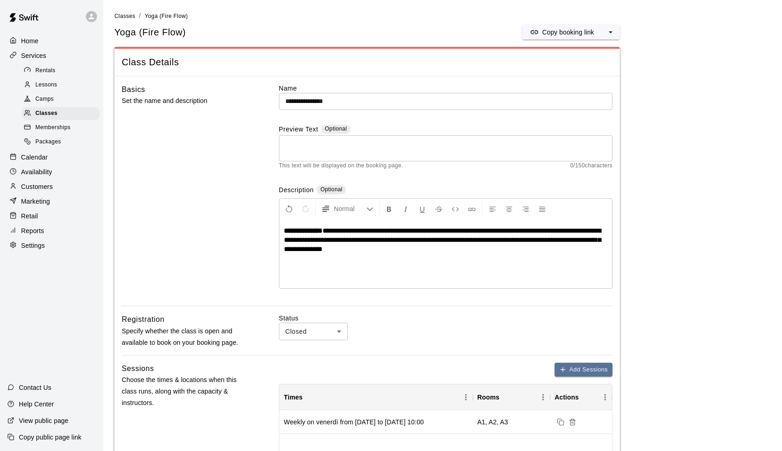
click at [339, 230] on span "**********" at bounding box center [442, 239] width 317 height 25
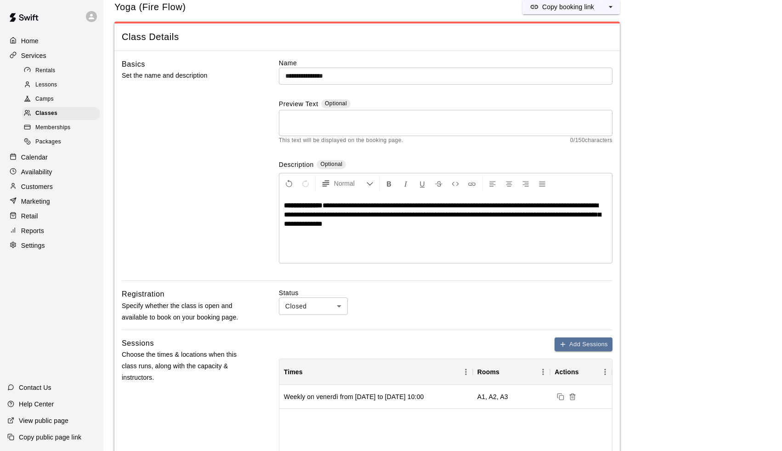
scroll to position [44, 0]
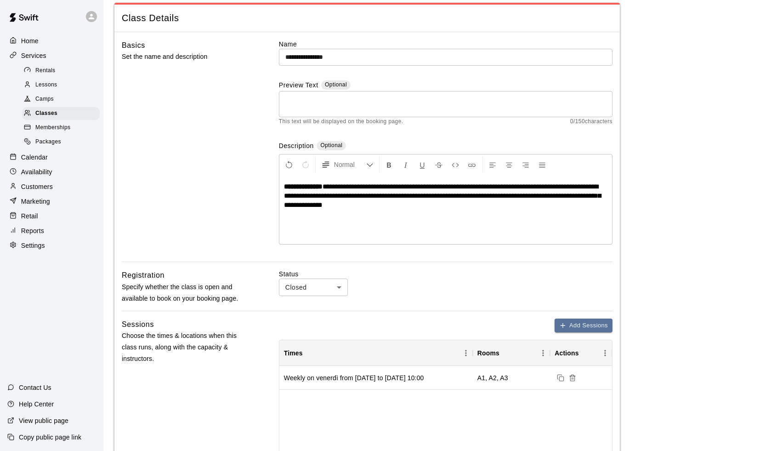
click at [306, 285] on body "**********" at bounding box center [391, 434] width 782 height 957
click at [307, 319] on li "Open" at bounding box center [313, 320] width 69 height 15
type input "****"
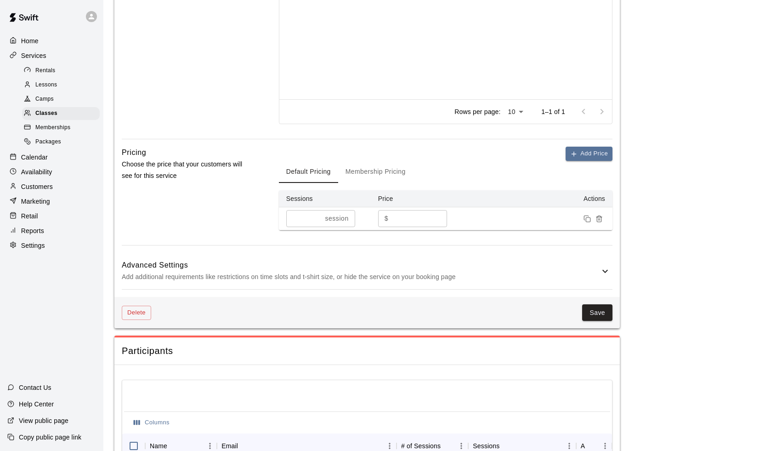
scroll to position [444, 0]
click at [598, 265] on h6 "Advanced Settings" at bounding box center [361, 265] width 478 height 12
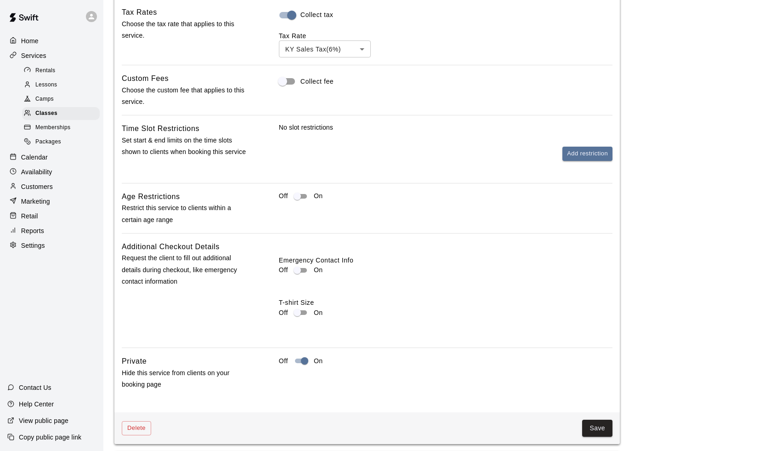
scroll to position [746, 0]
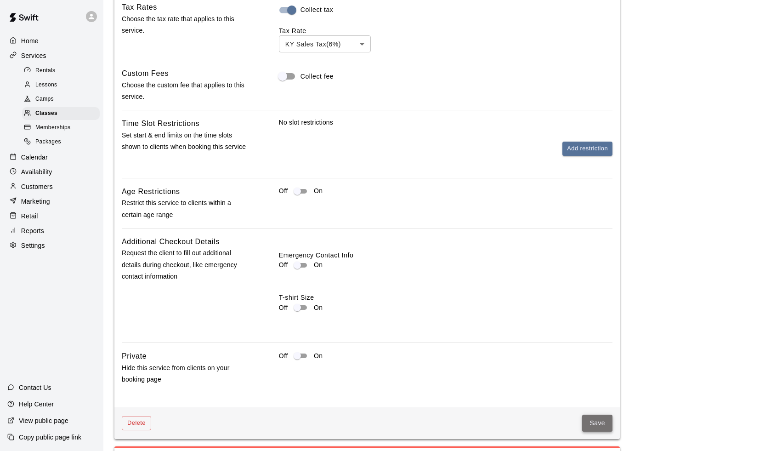
click at [594, 416] on button "Save" at bounding box center [597, 422] width 30 height 17
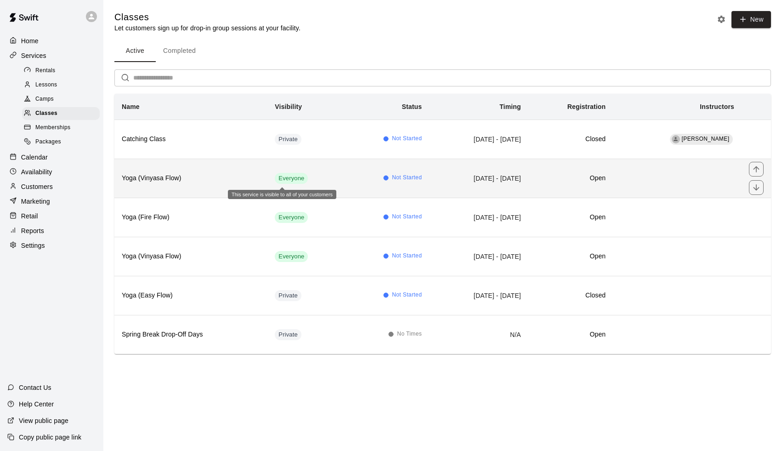
click at [293, 179] on span "Everyone" at bounding box center [291, 178] width 33 height 9
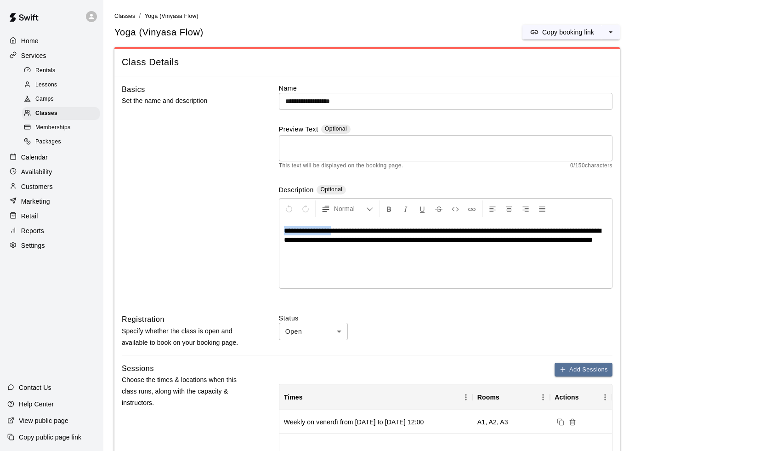
drag, startPoint x: 342, startPoint y: 229, endPoint x: 265, endPoint y: 226, distance: 76.7
click at [265, 226] on div "**********" at bounding box center [367, 195] width 490 height 222
click at [388, 206] on icon "Format Bold" at bounding box center [389, 209] width 8 height 8
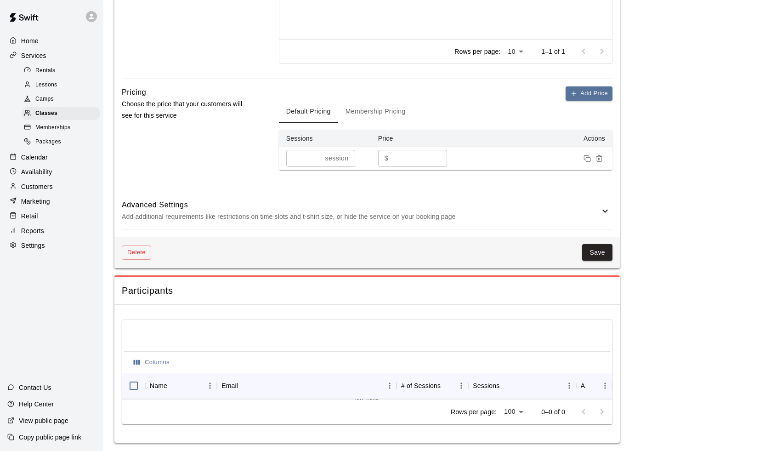
scroll to position [503, 0]
click at [603, 256] on button "Save" at bounding box center [597, 252] width 30 height 17
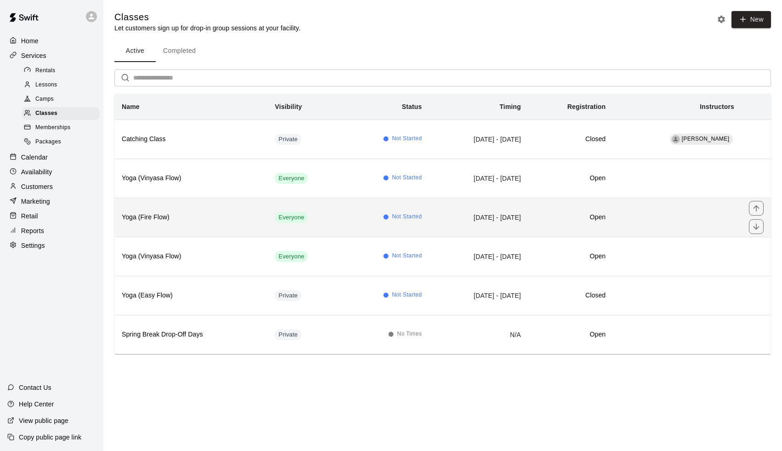
click at [351, 228] on td "Not Started" at bounding box center [386, 216] width 85 height 39
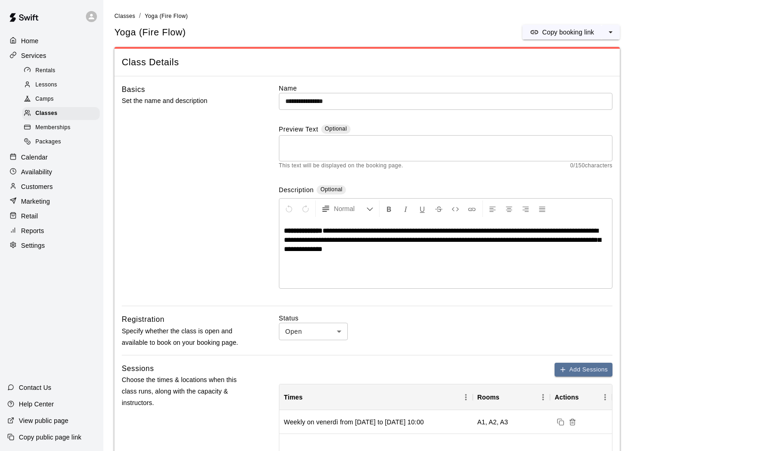
click at [335, 229] on span "**********" at bounding box center [442, 239] width 317 height 25
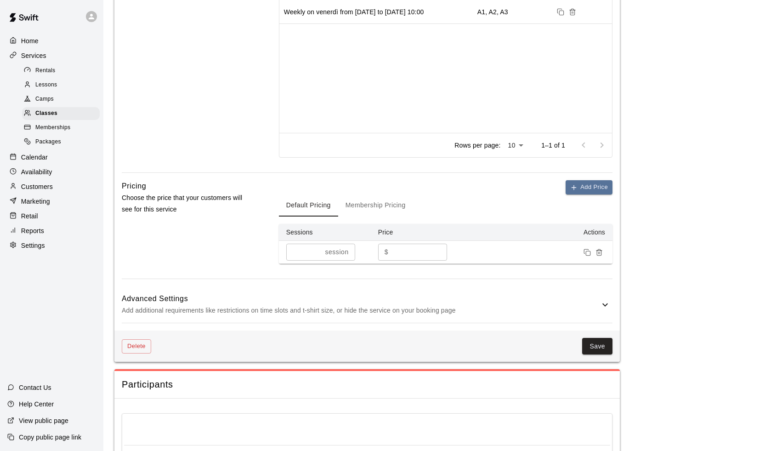
scroll to position [472, 0]
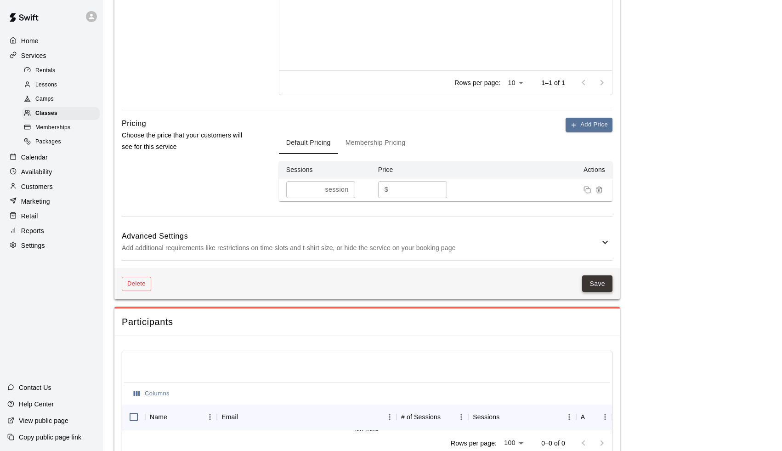
click at [595, 280] on button "Save" at bounding box center [597, 283] width 30 height 17
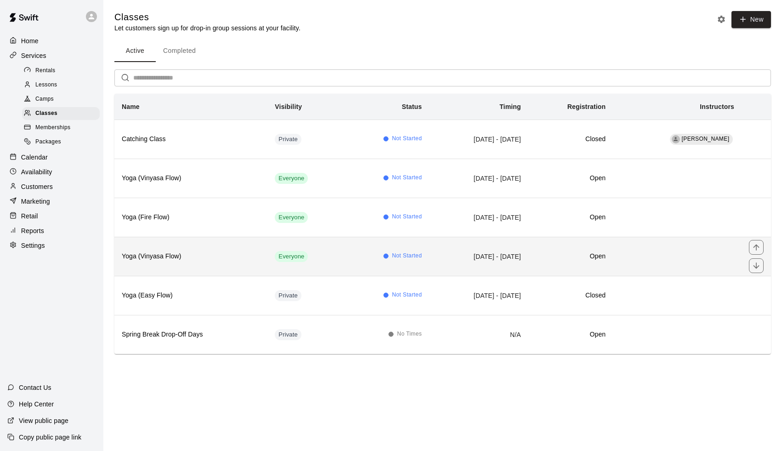
click at [327, 253] on td "Everyone" at bounding box center [305, 256] width 76 height 39
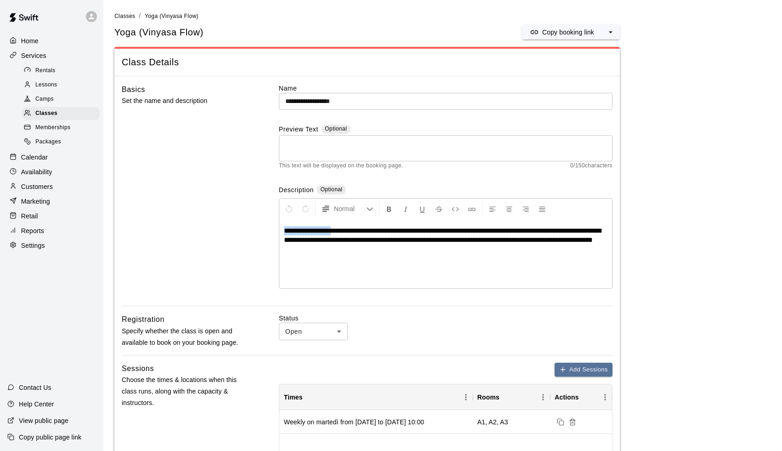
drag, startPoint x: 342, startPoint y: 230, endPoint x: 280, endPoint y: 230, distance: 62.0
click at [280, 231] on div "**********" at bounding box center [445, 253] width 332 height 69
click at [392, 209] on icon "Format Bold" at bounding box center [389, 209] width 8 height 8
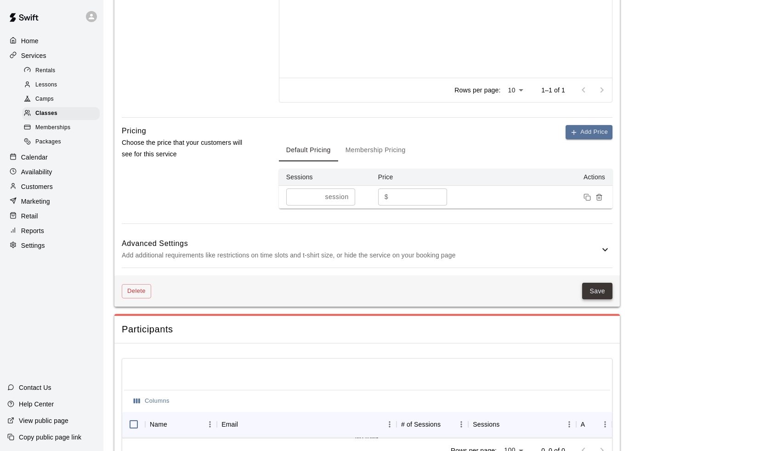
scroll to position [483, 0]
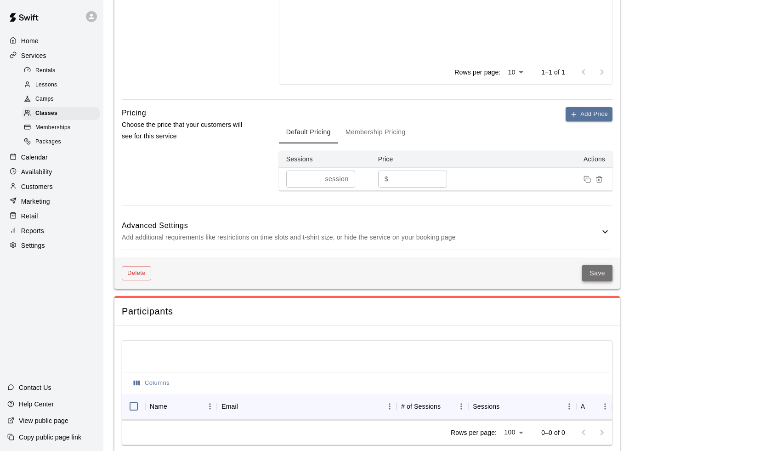
click at [593, 269] on button "Save" at bounding box center [597, 273] width 30 height 17
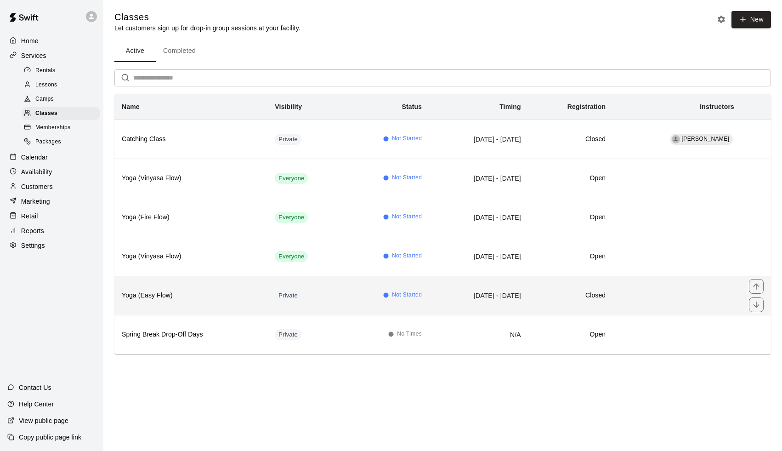
click at [322, 290] on td "Private" at bounding box center [305, 295] width 76 height 39
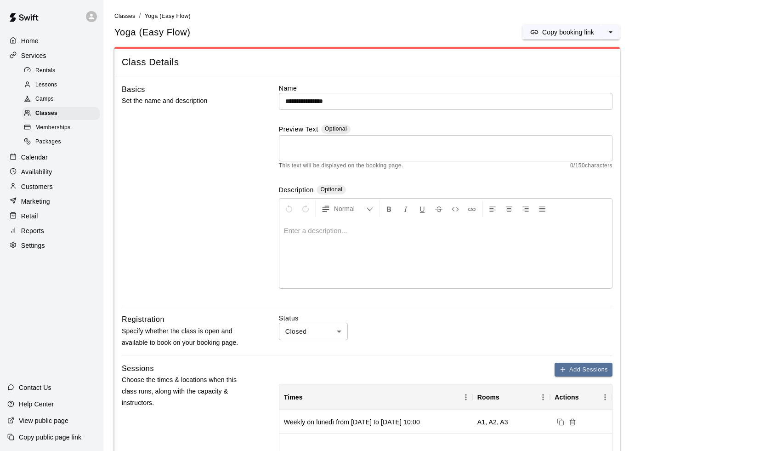
click at [301, 229] on p at bounding box center [445, 230] width 323 height 9
paste div
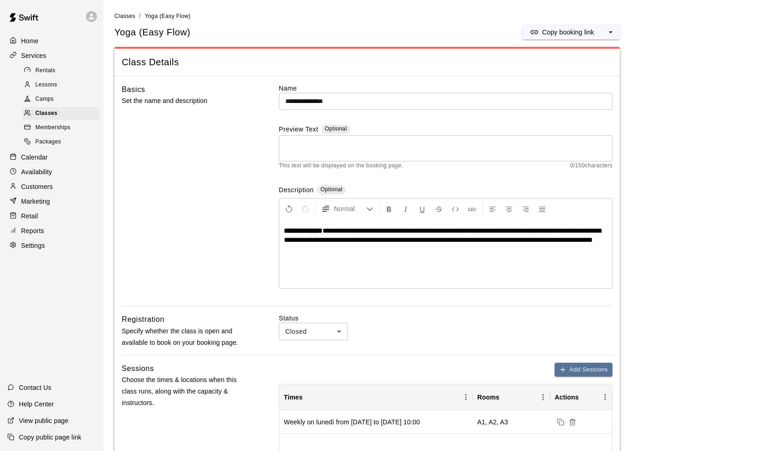
click at [343, 230] on span "**********" at bounding box center [442, 235] width 317 height 16
click at [423, 254] on div "**********" at bounding box center [445, 253] width 332 height 69
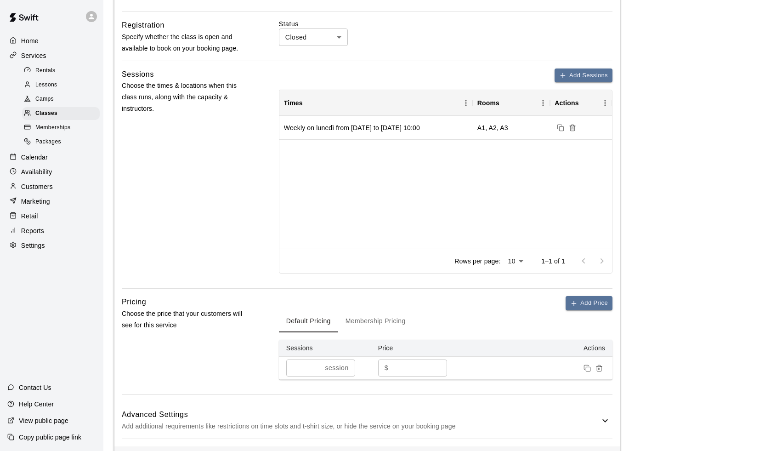
scroll to position [291, 0]
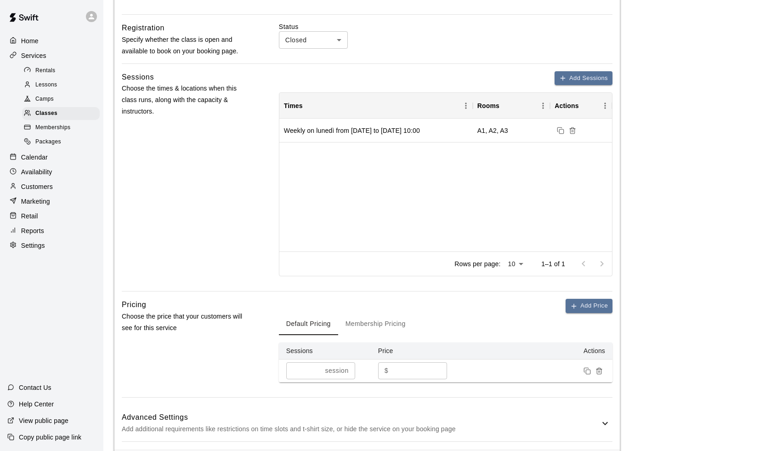
click at [312, 34] on body "**********" at bounding box center [391, 187] width 782 height 957
click at [314, 77] on li "Open" at bounding box center [313, 73] width 69 height 15
type input "****"
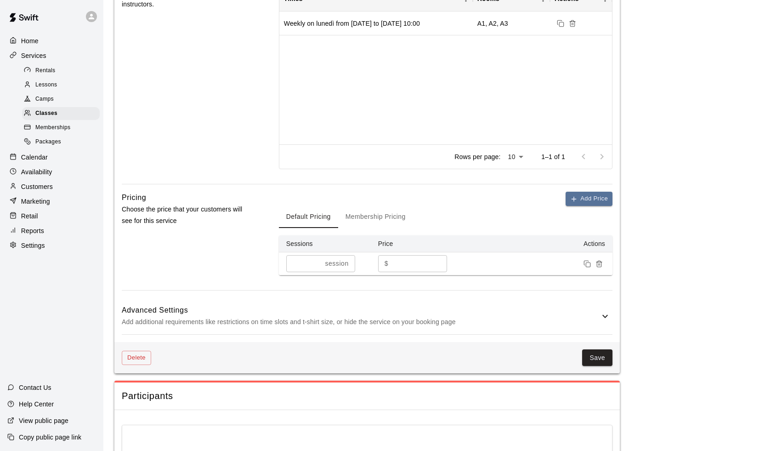
scroll to position [417, 0]
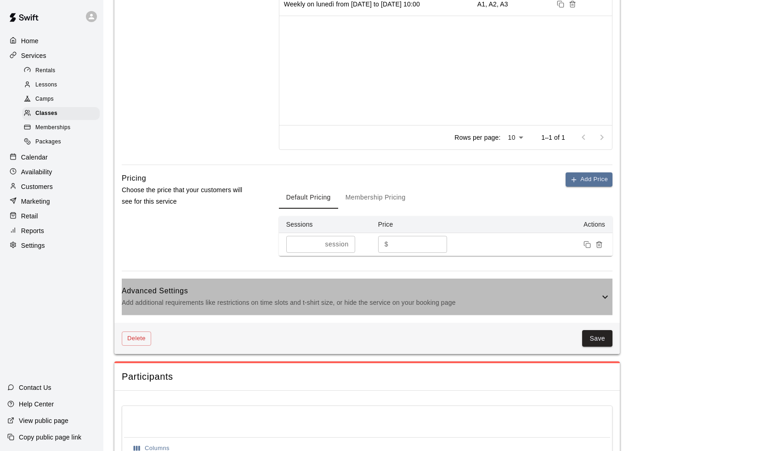
click at [606, 296] on icon at bounding box center [604, 296] width 11 height 11
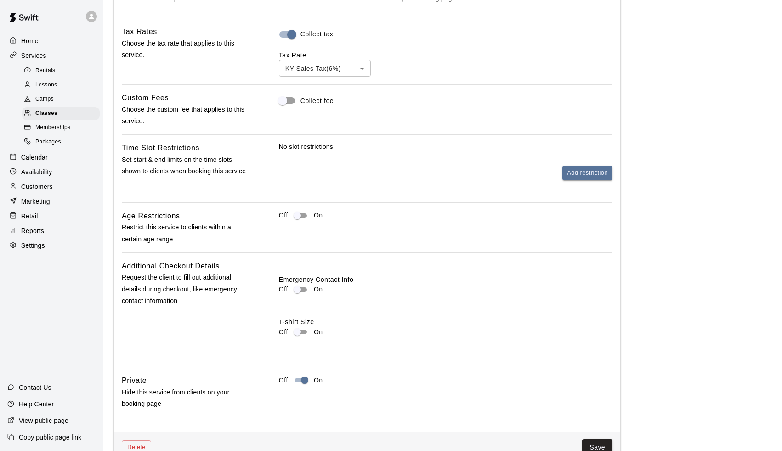
scroll to position [746, 0]
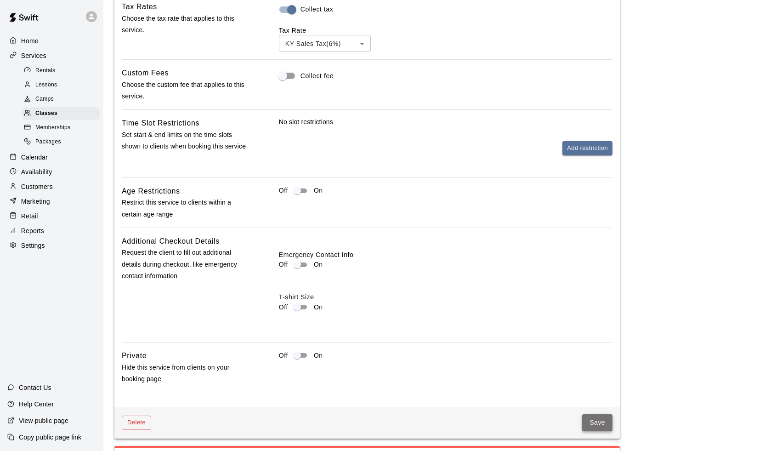
click at [594, 415] on button "Save" at bounding box center [597, 422] width 30 height 17
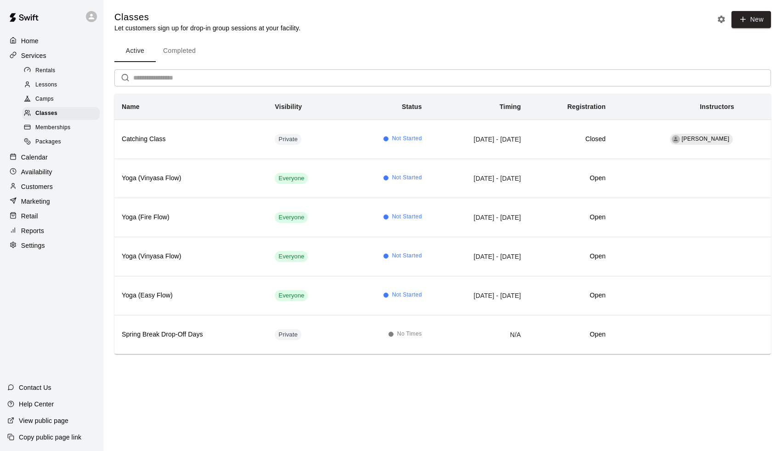
click at [37, 156] on p "Calendar" at bounding box center [34, 156] width 27 height 9
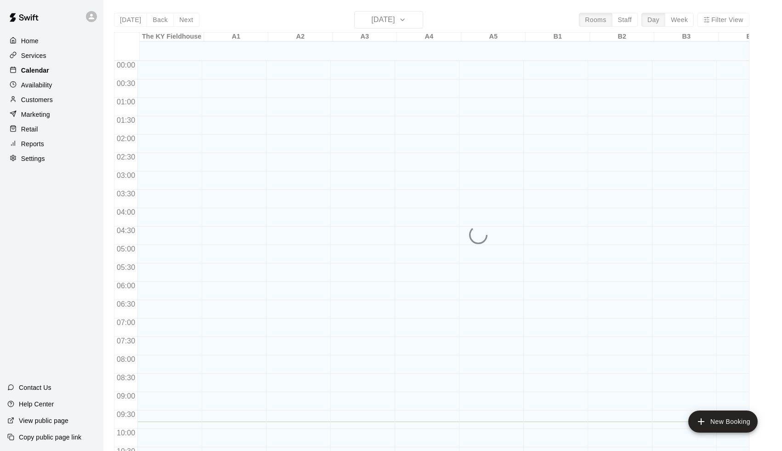
scroll to position [360, 0]
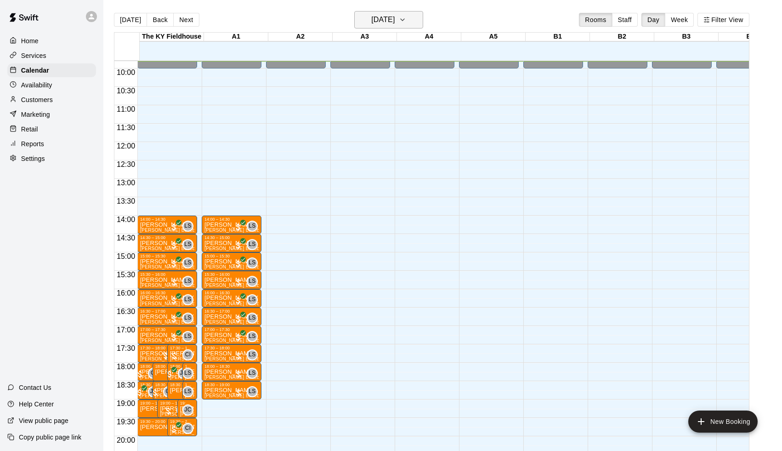
click at [394, 15] on h6 "[DATE]" at bounding box center [382, 19] width 23 height 13
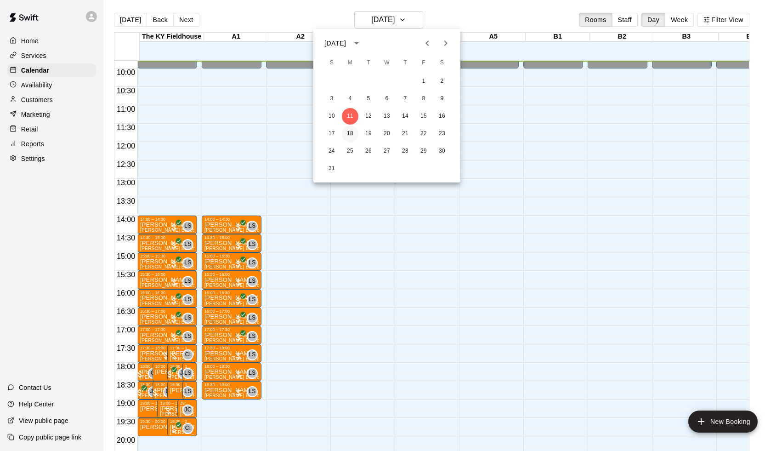
click at [349, 134] on button "18" at bounding box center [350, 133] width 17 height 17
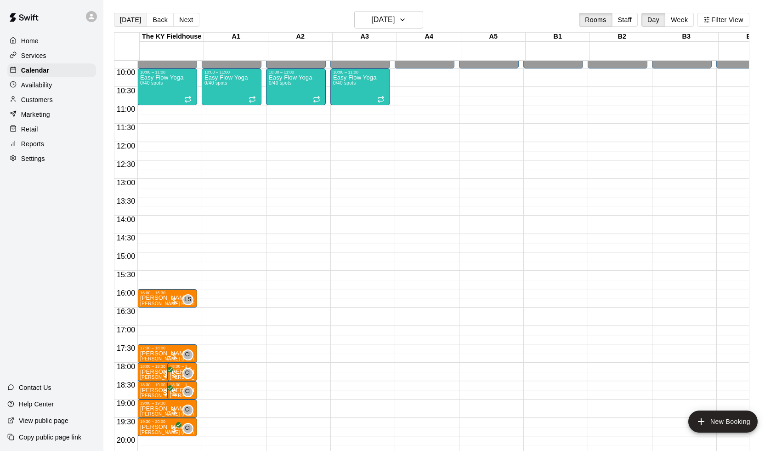
click at [139, 21] on button "[DATE]" at bounding box center [130, 20] width 33 height 14
